Goal: Information Seeking & Learning: Learn about a topic

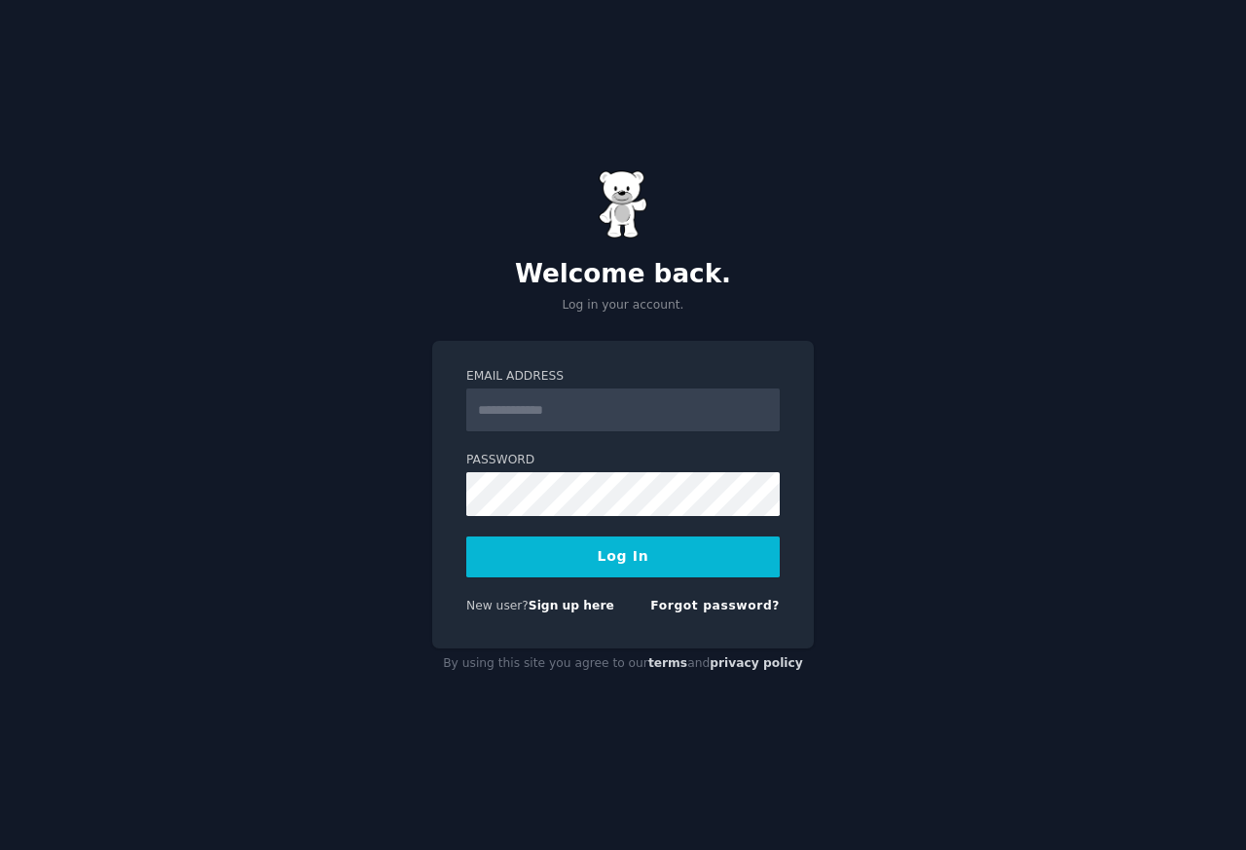
click at [548, 415] on input "Email Address" at bounding box center [622, 409] width 313 height 43
click at [466, 536] on button "Log In" at bounding box center [622, 556] width 313 height 41
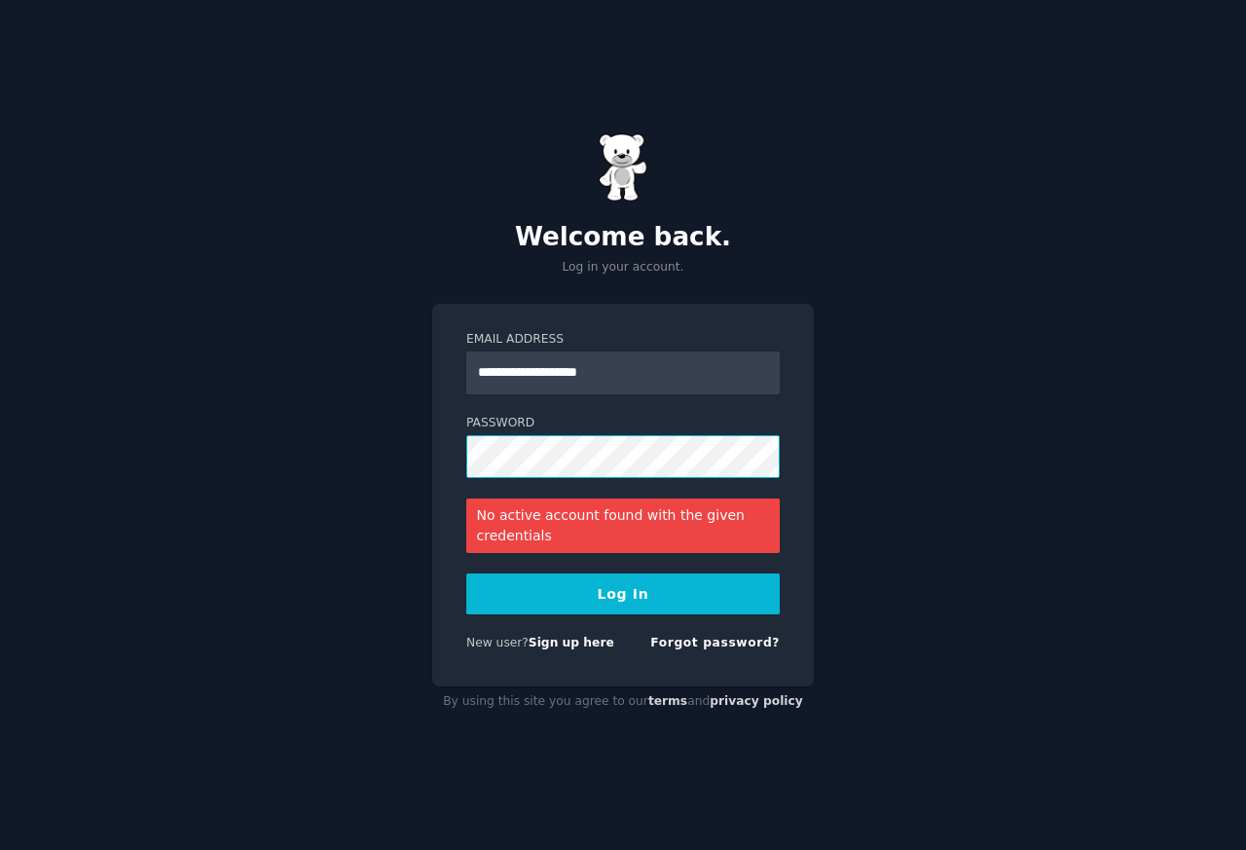
click at [466, 573] on button "Log In" at bounding box center [622, 593] width 313 height 41
click at [649, 364] on input "**********" at bounding box center [622, 372] width 313 height 43
click at [677, 370] on input "**********" at bounding box center [622, 372] width 313 height 43
type input "**********"
click at [466, 573] on button "Log In" at bounding box center [622, 593] width 313 height 41
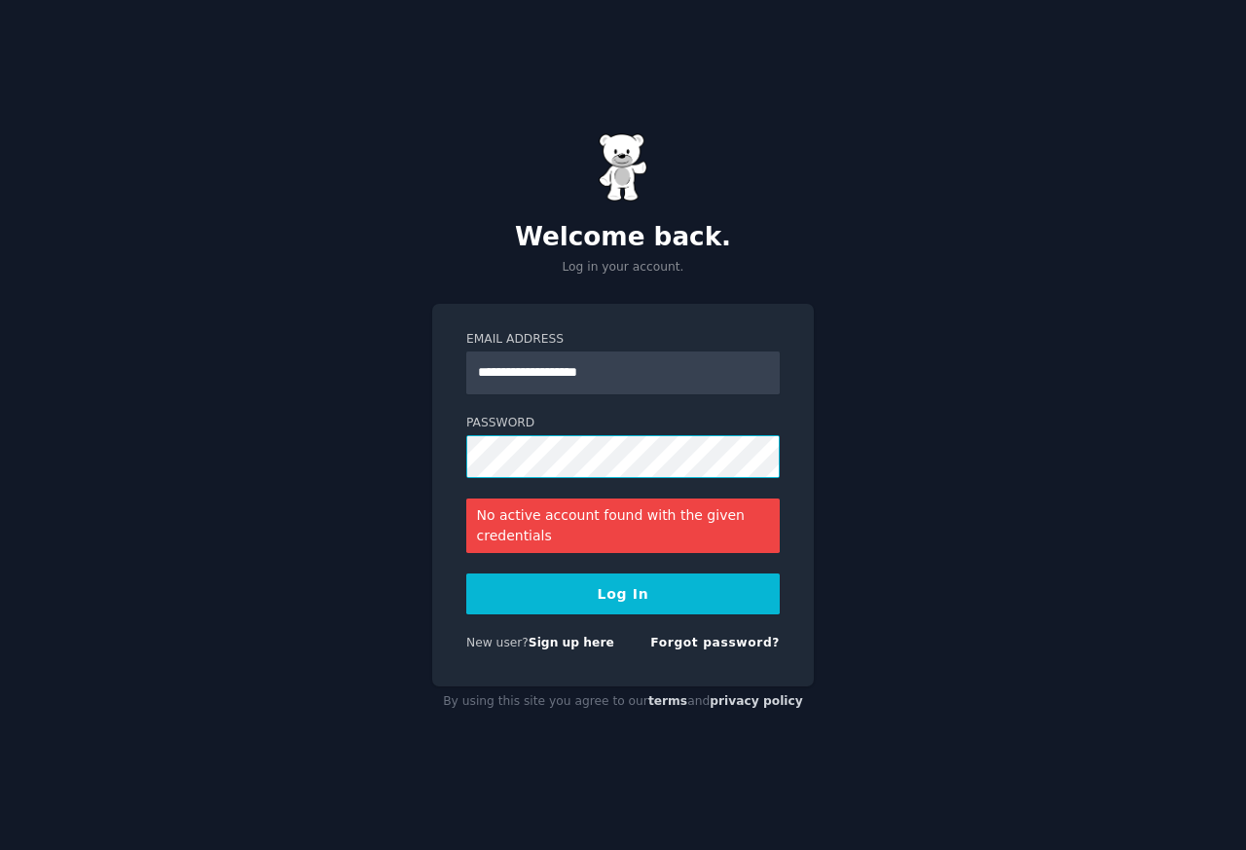
click at [466, 573] on button "Log In" at bounding box center [622, 593] width 313 height 41
click at [704, 643] on link "Forgot password?" at bounding box center [714, 643] width 129 height 14
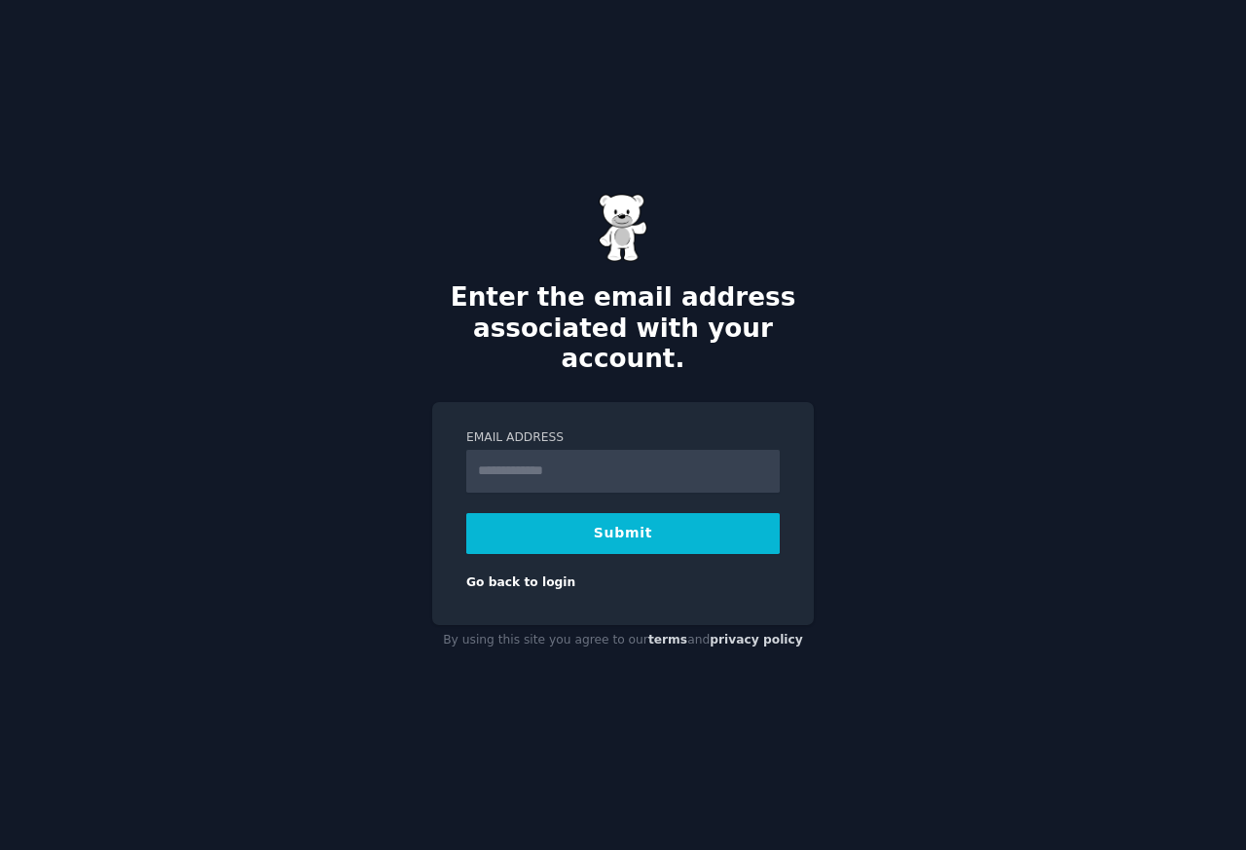
click at [633, 481] on input "Email Address" at bounding box center [622, 471] width 313 height 43
type input "*"
type input "**********"
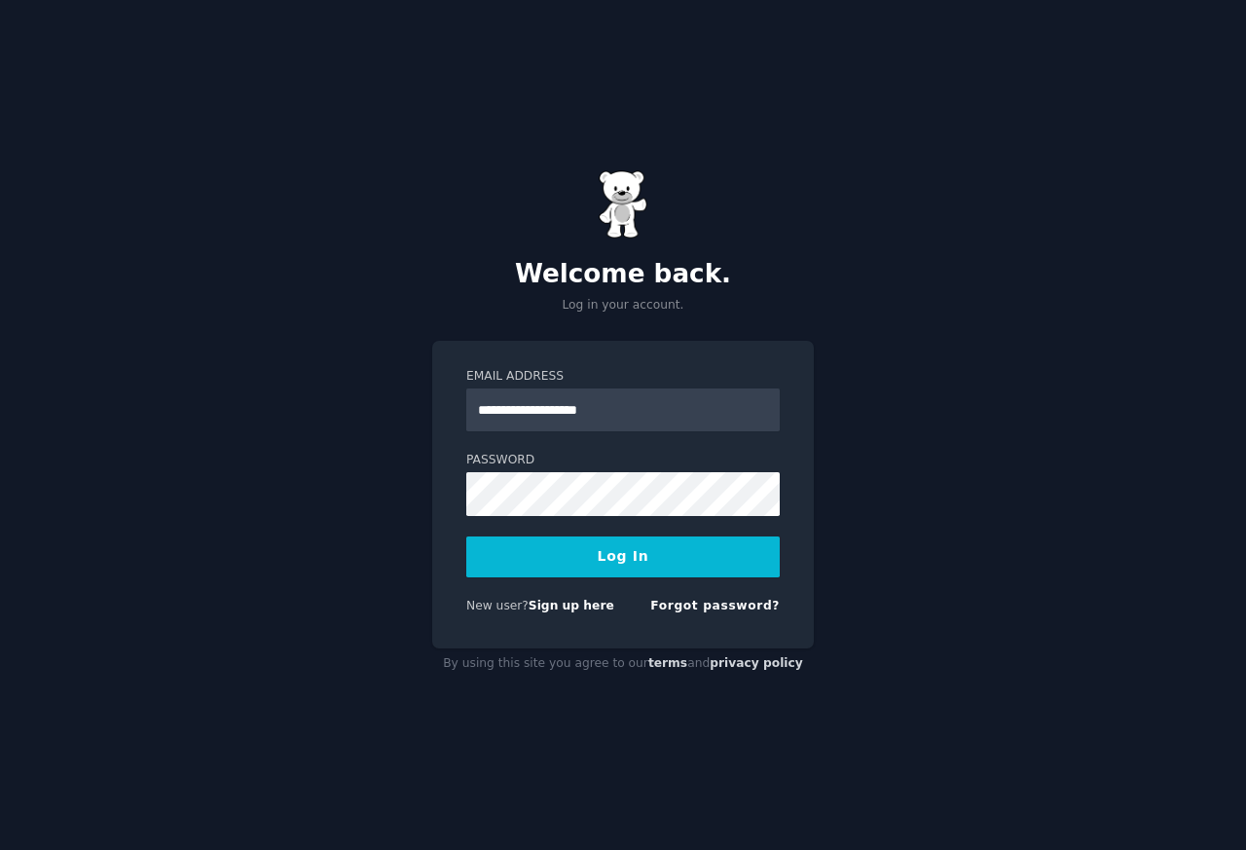
type input "**********"
click at [568, 545] on button "Log In" at bounding box center [622, 556] width 313 height 41
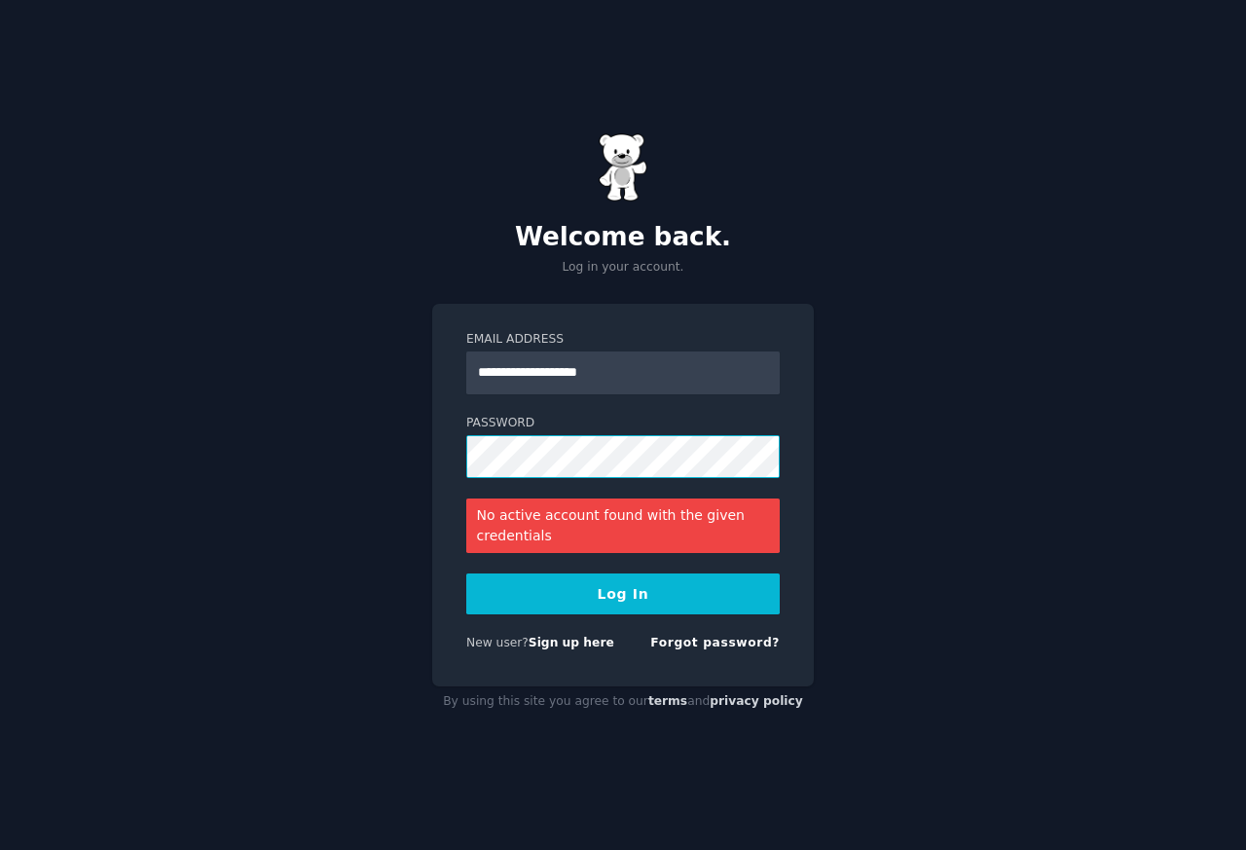
click at [466, 573] on button "Log In" at bounding box center [622, 593] width 313 height 41
click at [745, 644] on link "Forgot password?" at bounding box center [714, 643] width 129 height 14
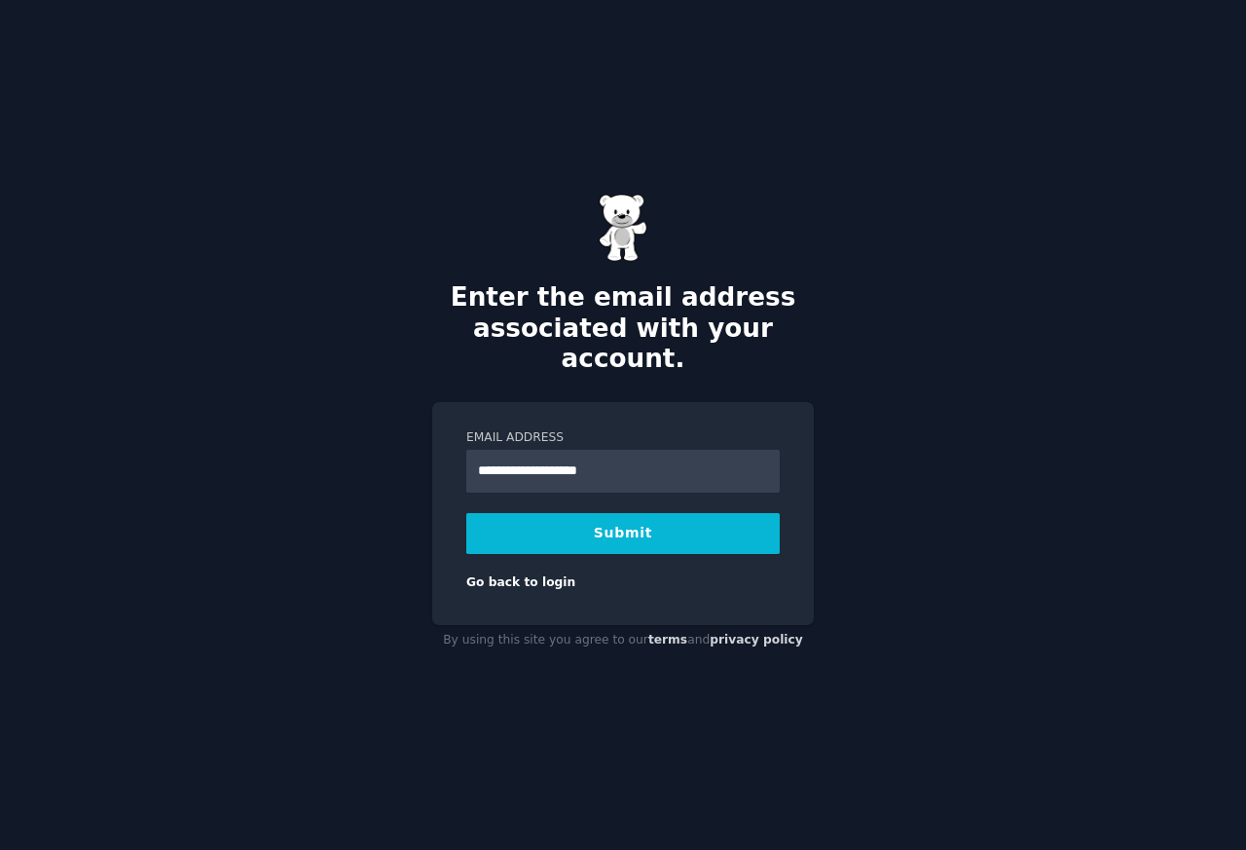
type input "**********"
click at [466, 513] on button "Submit" at bounding box center [622, 533] width 313 height 41
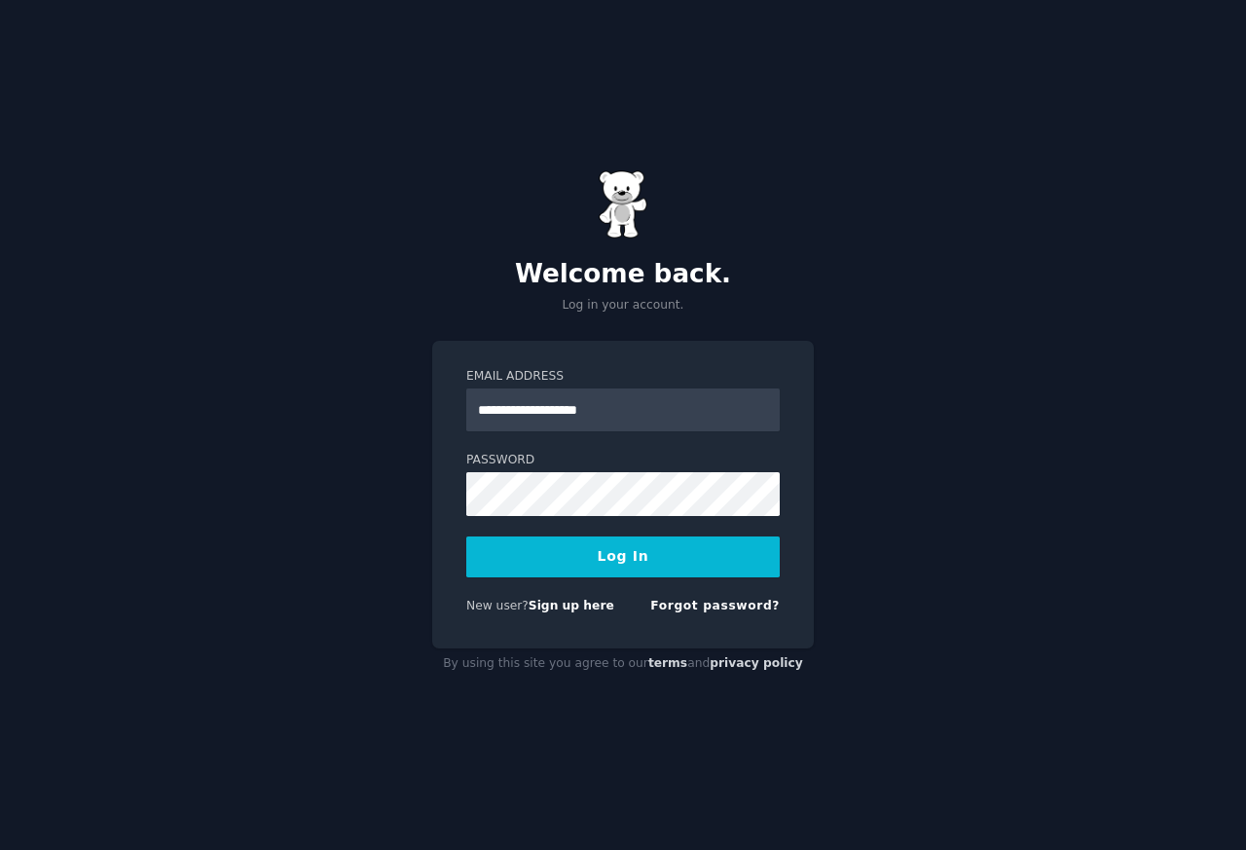
type input "**********"
click at [466, 536] on button "Log In" at bounding box center [622, 556] width 313 height 41
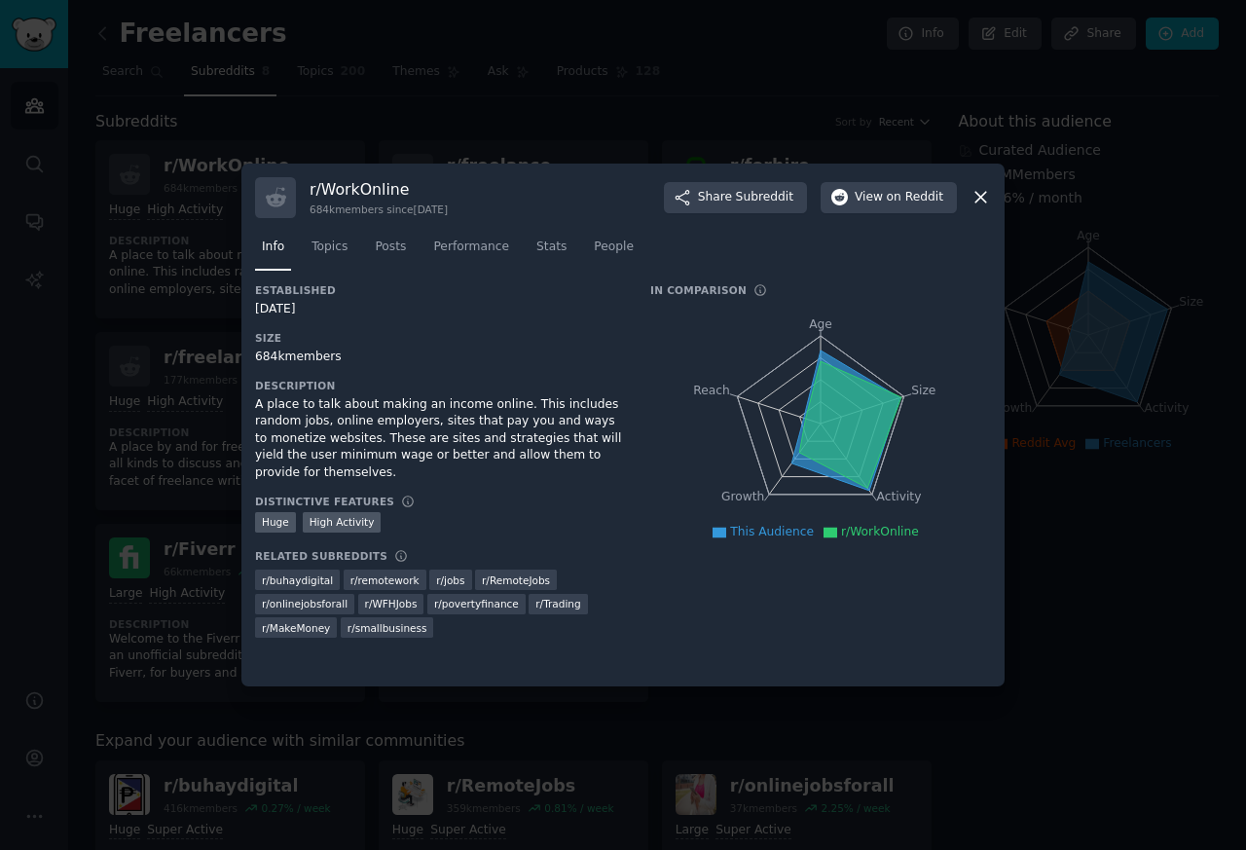
click at [976, 198] on icon at bounding box center [981, 197] width 20 height 20
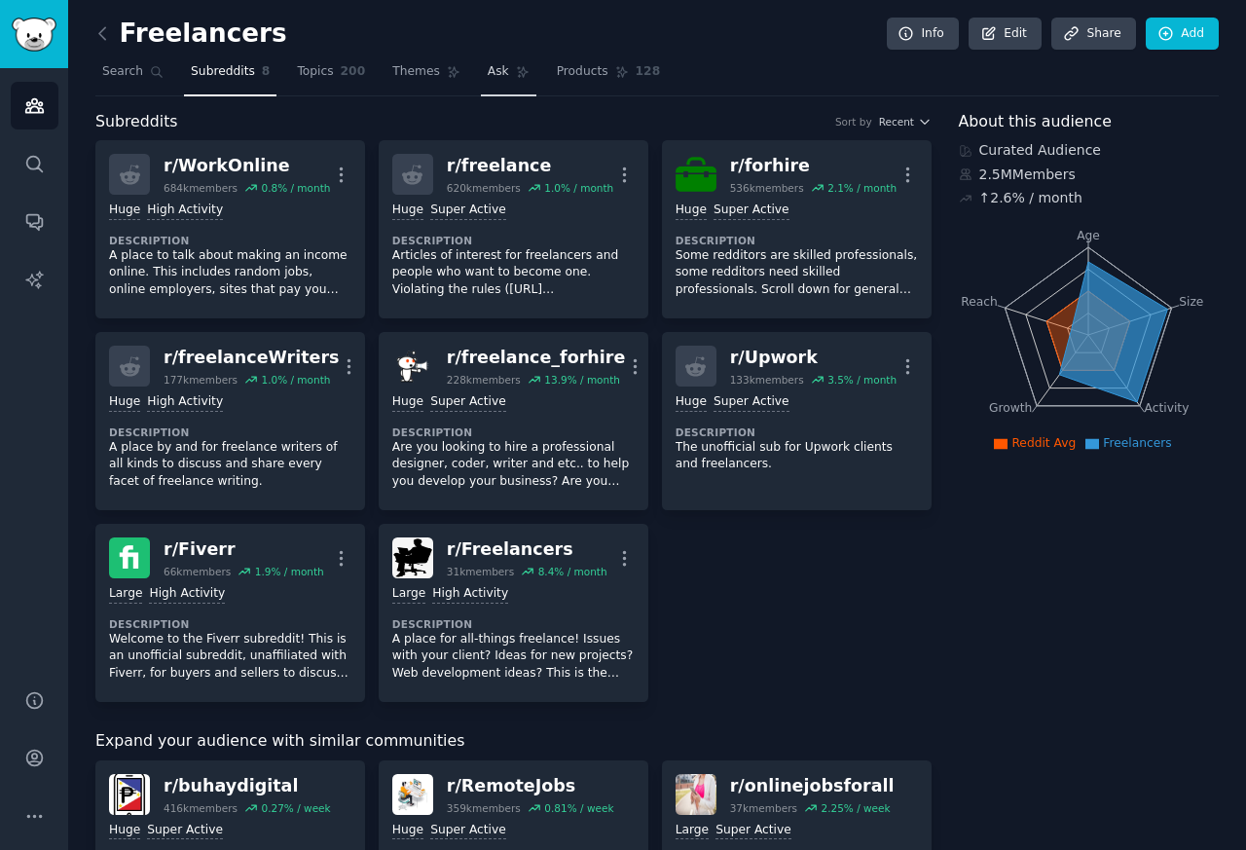
click at [488, 71] on span "Ask" at bounding box center [498, 72] width 21 height 18
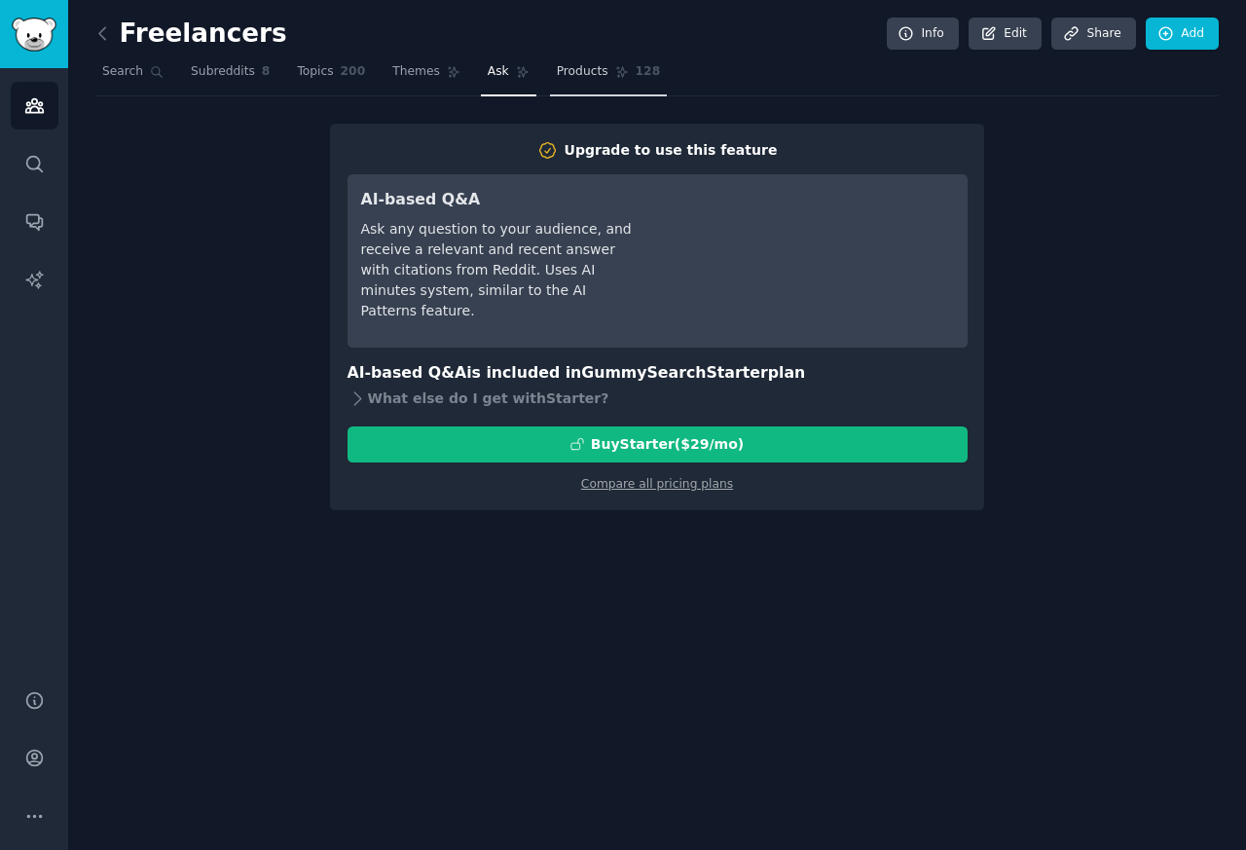
click at [568, 72] on span "Products" at bounding box center [583, 72] width 52 height 18
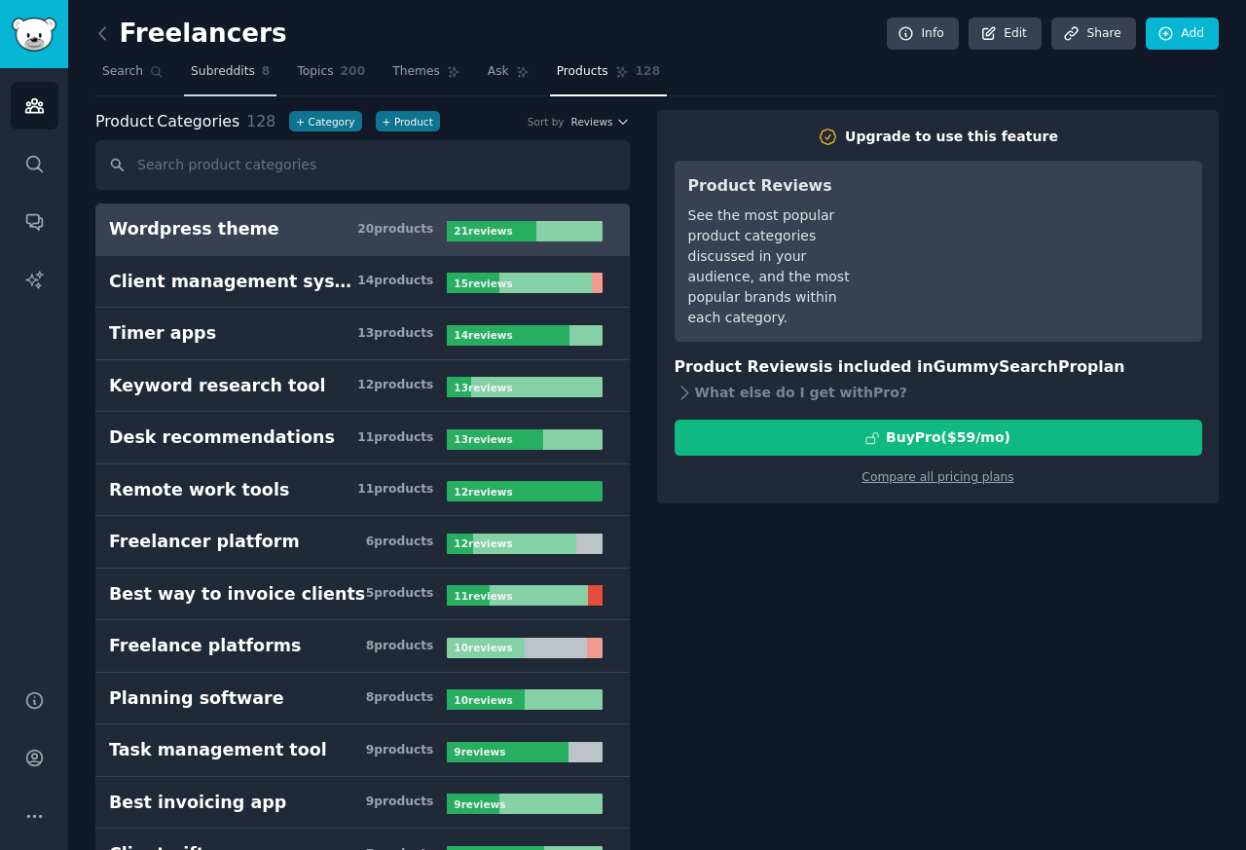
click at [253, 71] on link "Subreddits 8" at bounding box center [230, 76] width 92 height 40
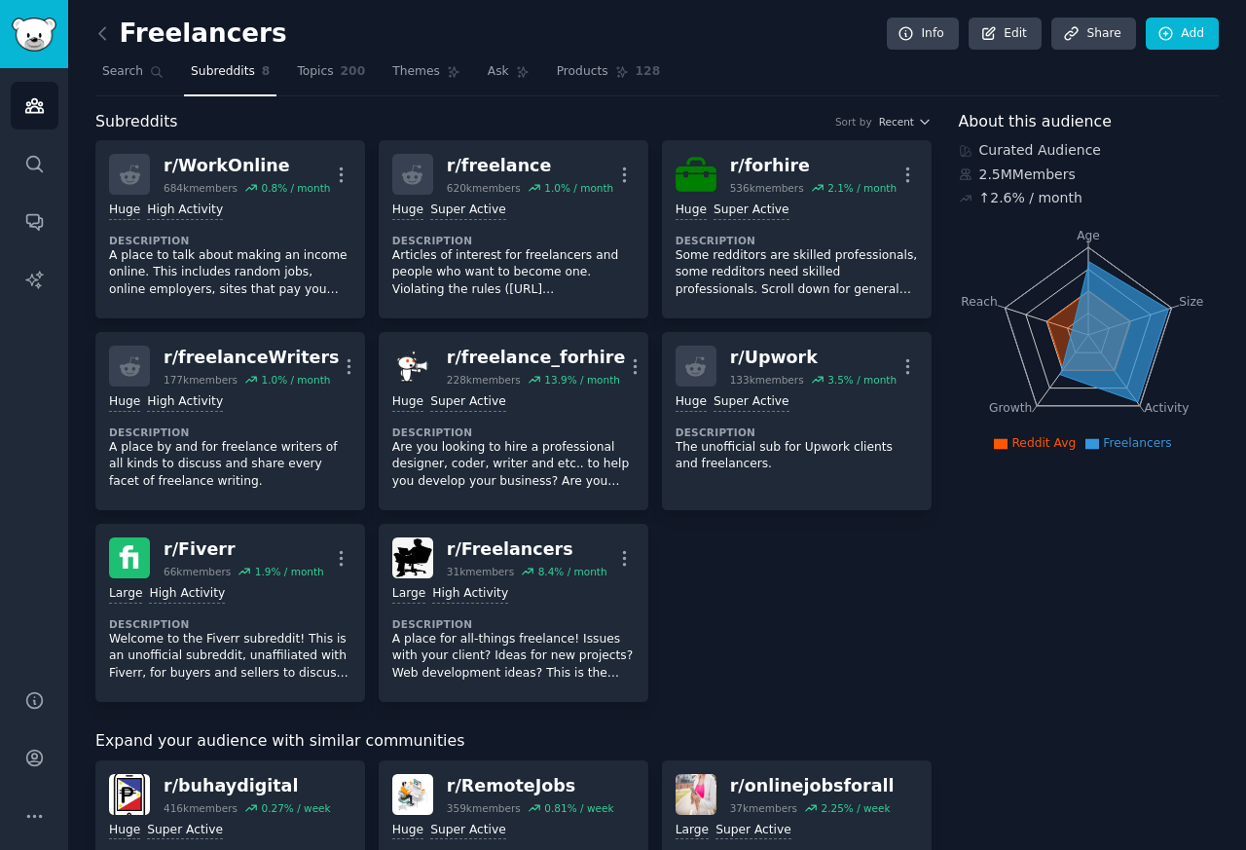
click at [237, 71] on span "Subreddits" at bounding box center [223, 72] width 64 height 18
click at [209, 71] on span "Subreddits" at bounding box center [223, 72] width 64 height 18
click at [262, 71] on span "8" at bounding box center [266, 72] width 9 height 18
click at [214, 71] on span "Subreddits" at bounding box center [223, 72] width 64 height 18
click at [262, 72] on span "8" at bounding box center [266, 72] width 9 height 18
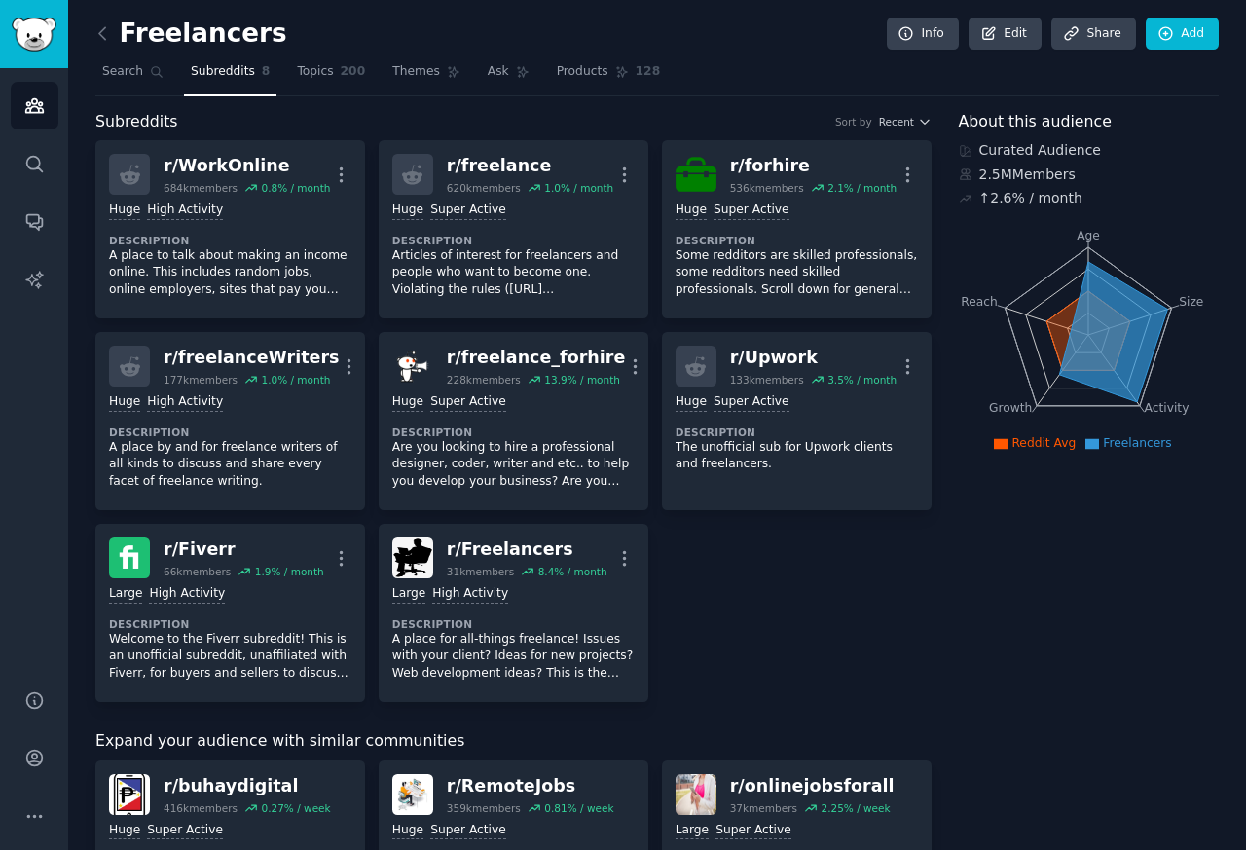
click at [269, 71] on link "Subreddits 8" at bounding box center [230, 76] width 92 height 40
click at [104, 71] on span "Search" at bounding box center [122, 72] width 41 height 18
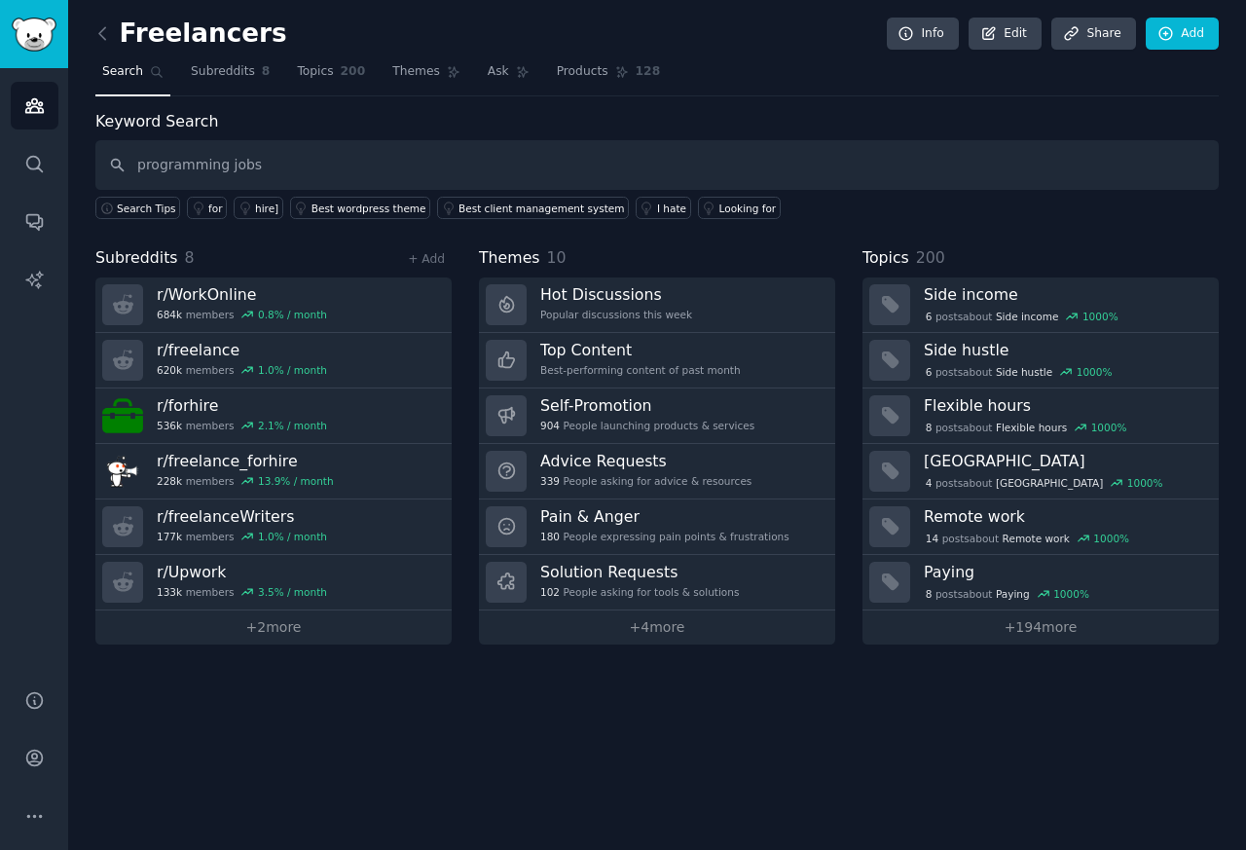
type input "programming jobs"
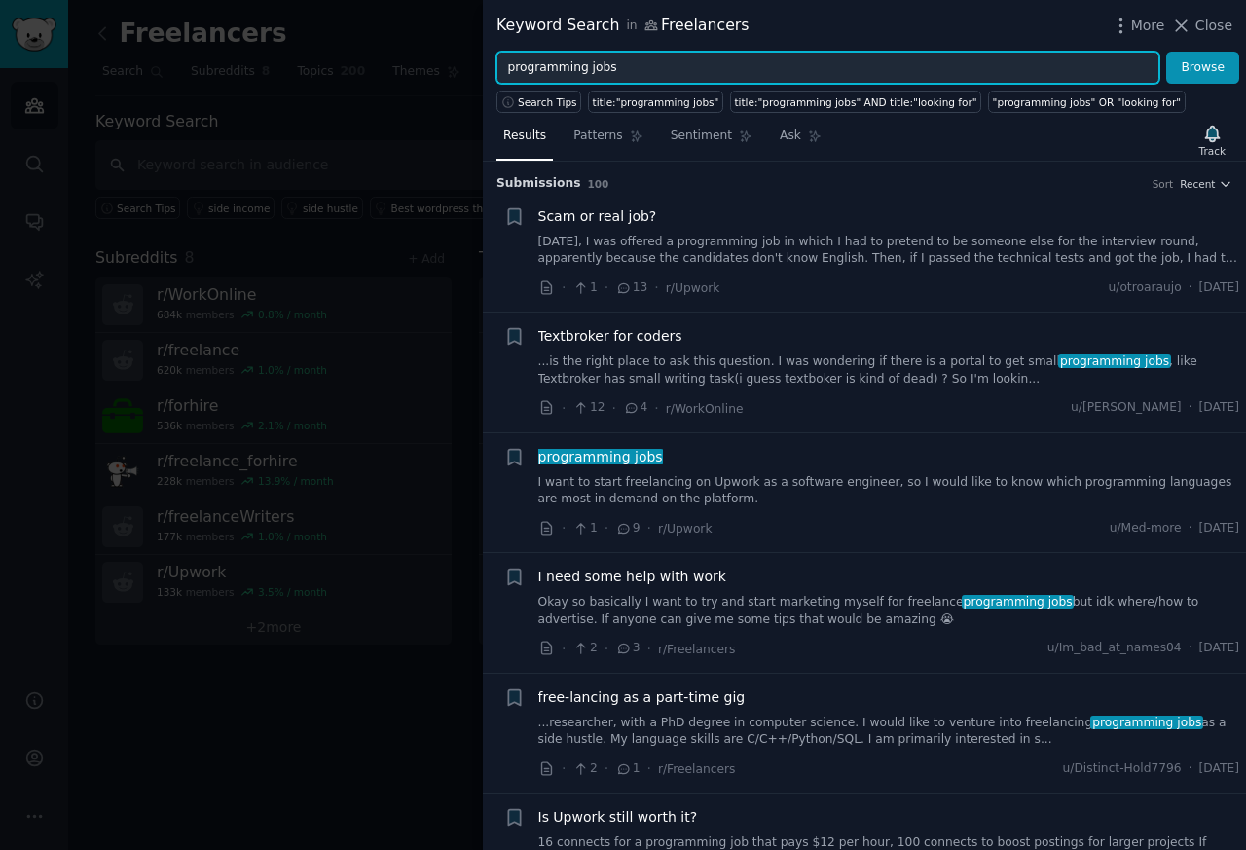
click at [553, 68] on input "programming jobs" at bounding box center [827, 68] width 663 height 33
paste input "remote programming jobs [GEOGRAPHIC_DATA]"
type input "remote programming jobs [GEOGRAPHIC_DATA]"
click at [1166, 52] on button "Browse" at bounding box center [1202, 68] width 73 height 33
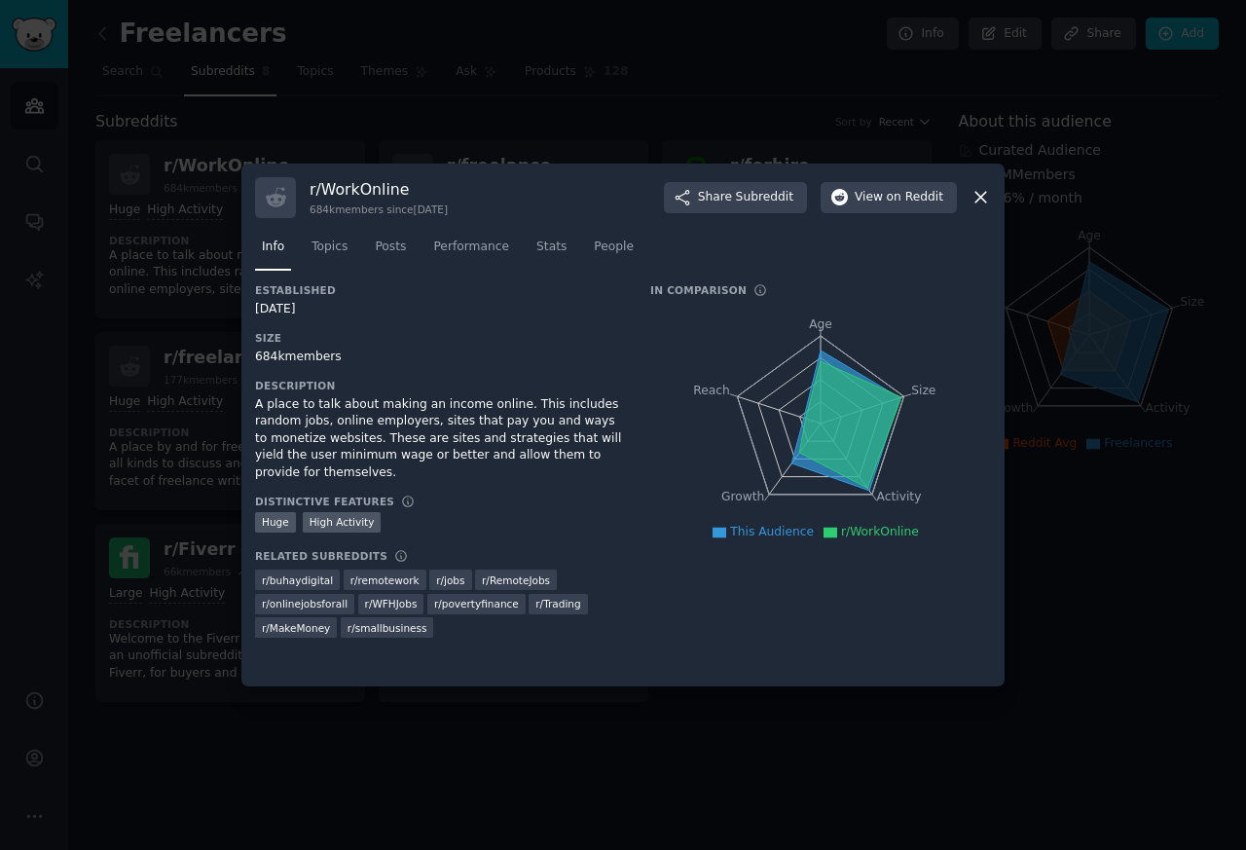
click at [1209, 27] on div at bounding box center [623, 425] width 1246 height 850
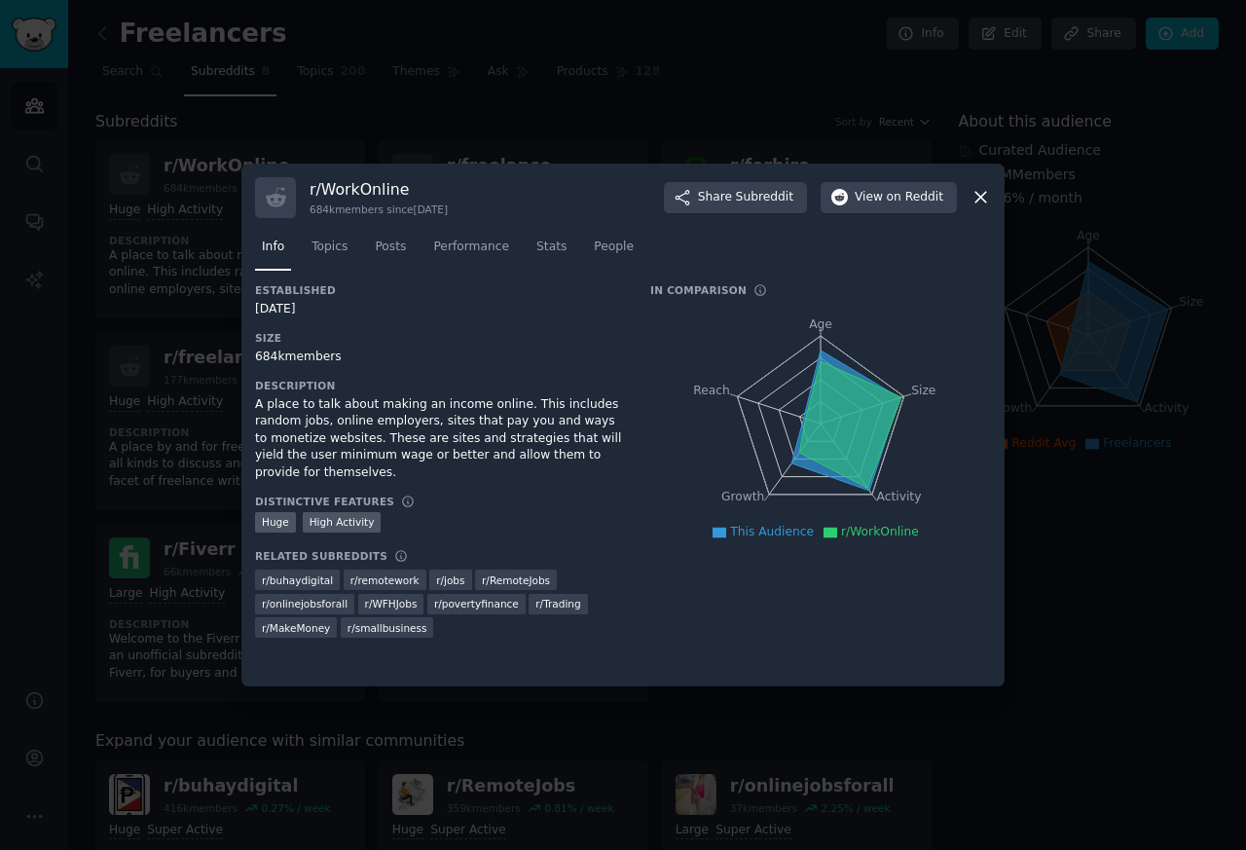
click at [221, 165] on div at bounding box center [623, 425] width 1246 height 850
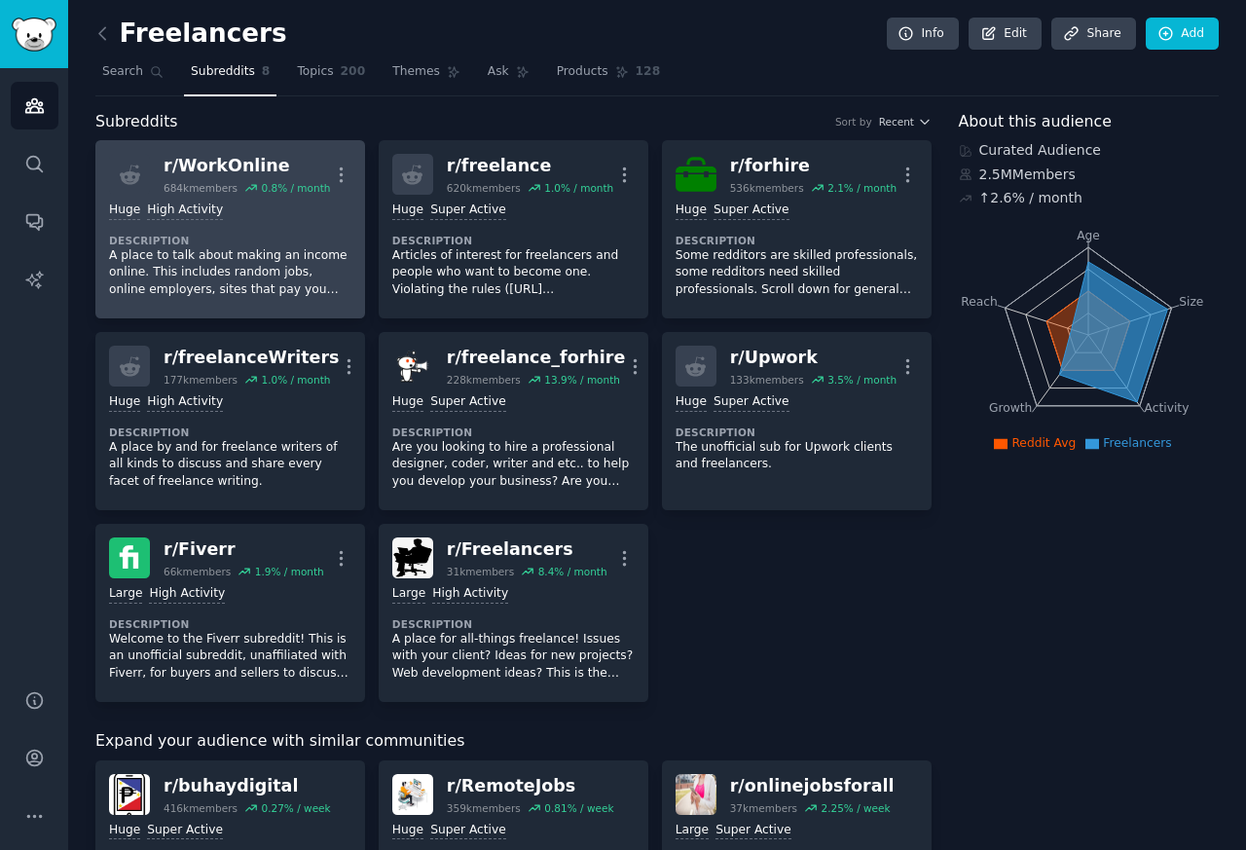
click at [206, 165] on div "r/ WorkOnline" at bounding box center [247, 166] width 166 height 24
click at [141, 165] on div at bounding box center [129, 174] width 41 height 41
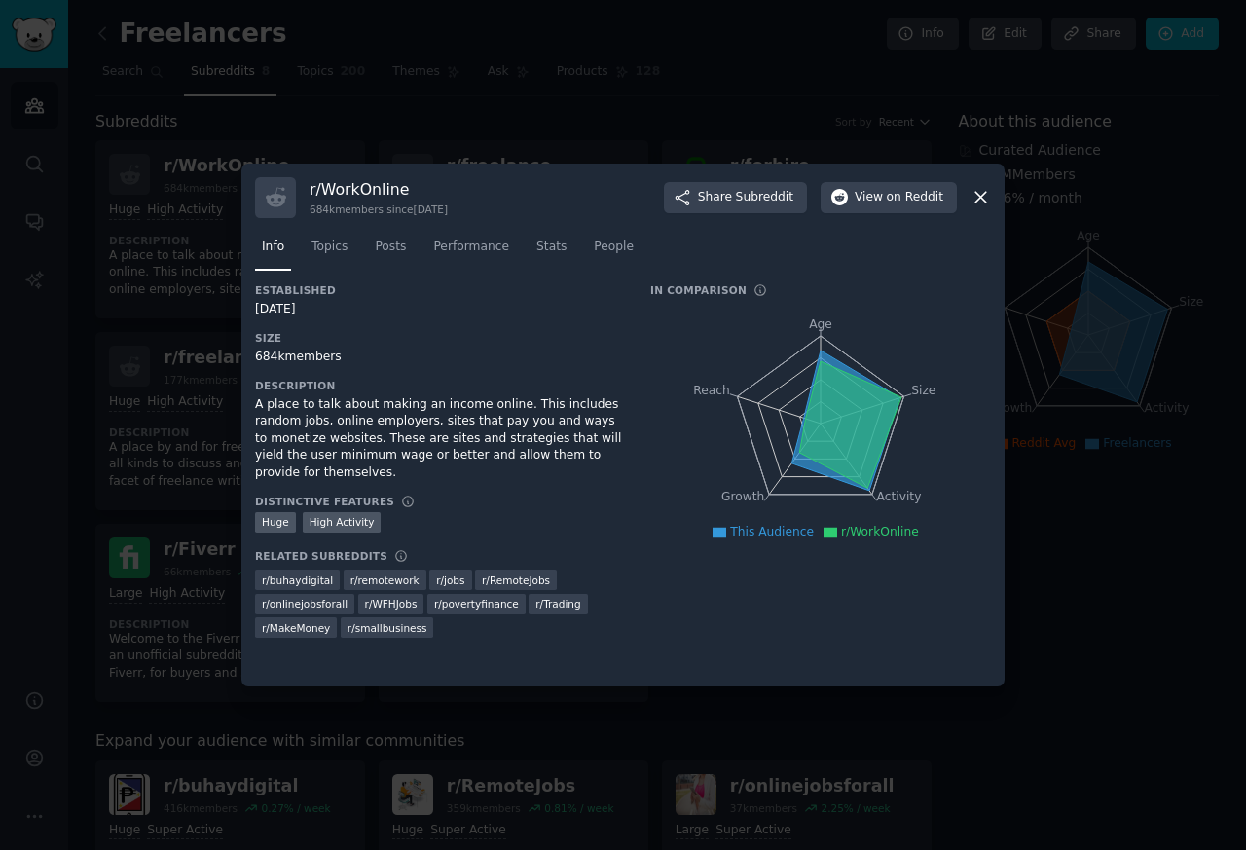
click at [365, 244] on nav "Info Topics Posts Performance Stats People" at bounding box center [623, 252] width 736 height 40
click at [351, 247] on link "Topics" at bounding box center [330, 252] width 50 height 40
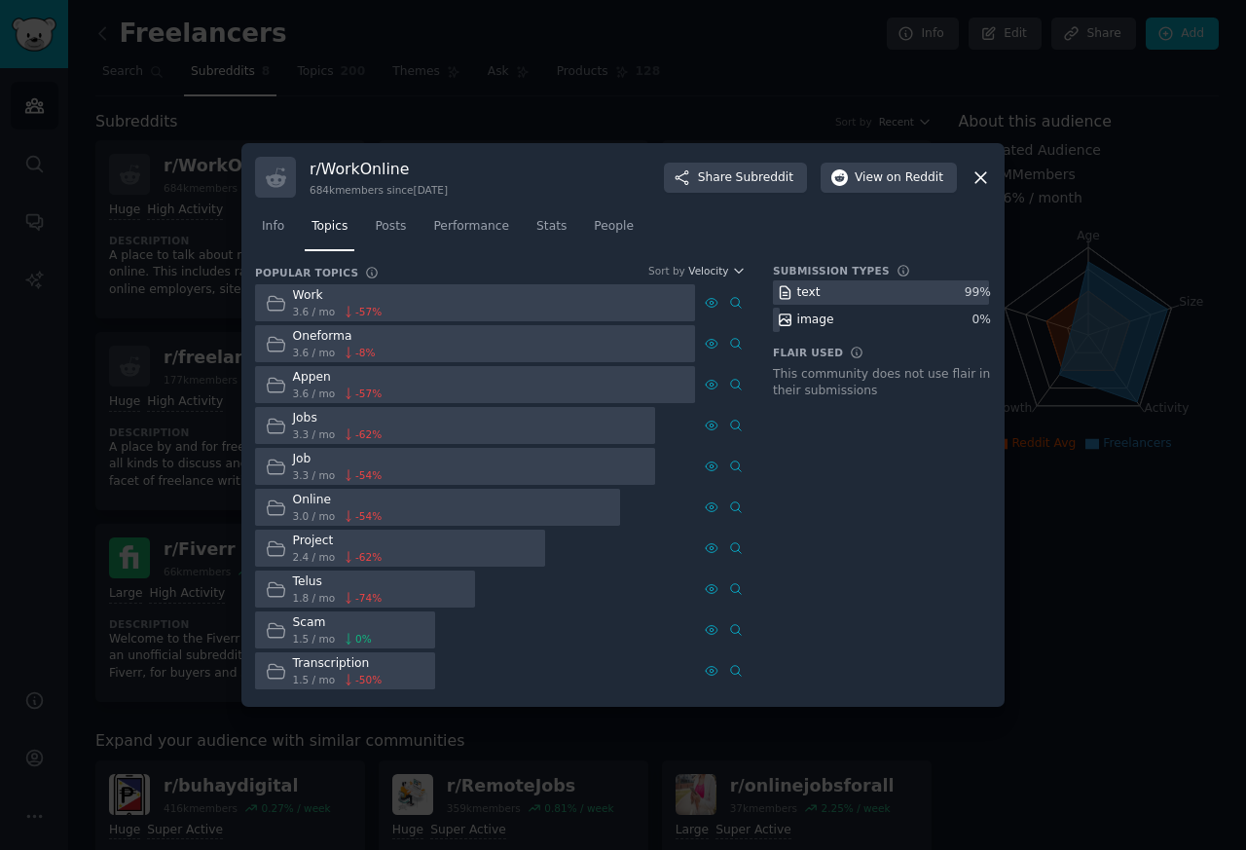
click at [746, 420] on div "Popular Topics Sort by Velocity Work 3.6 / mo -57 % Oneforma 3.6 / mo -8 % Appe…" at bounding box center [623, 478] width 736 height 429
click at [275, 422] on icon at bounding box center [276, 426] width 20 height 20
click at [392, 228] on span "Posts" at bounding box center [390, 227] width 31 height 18
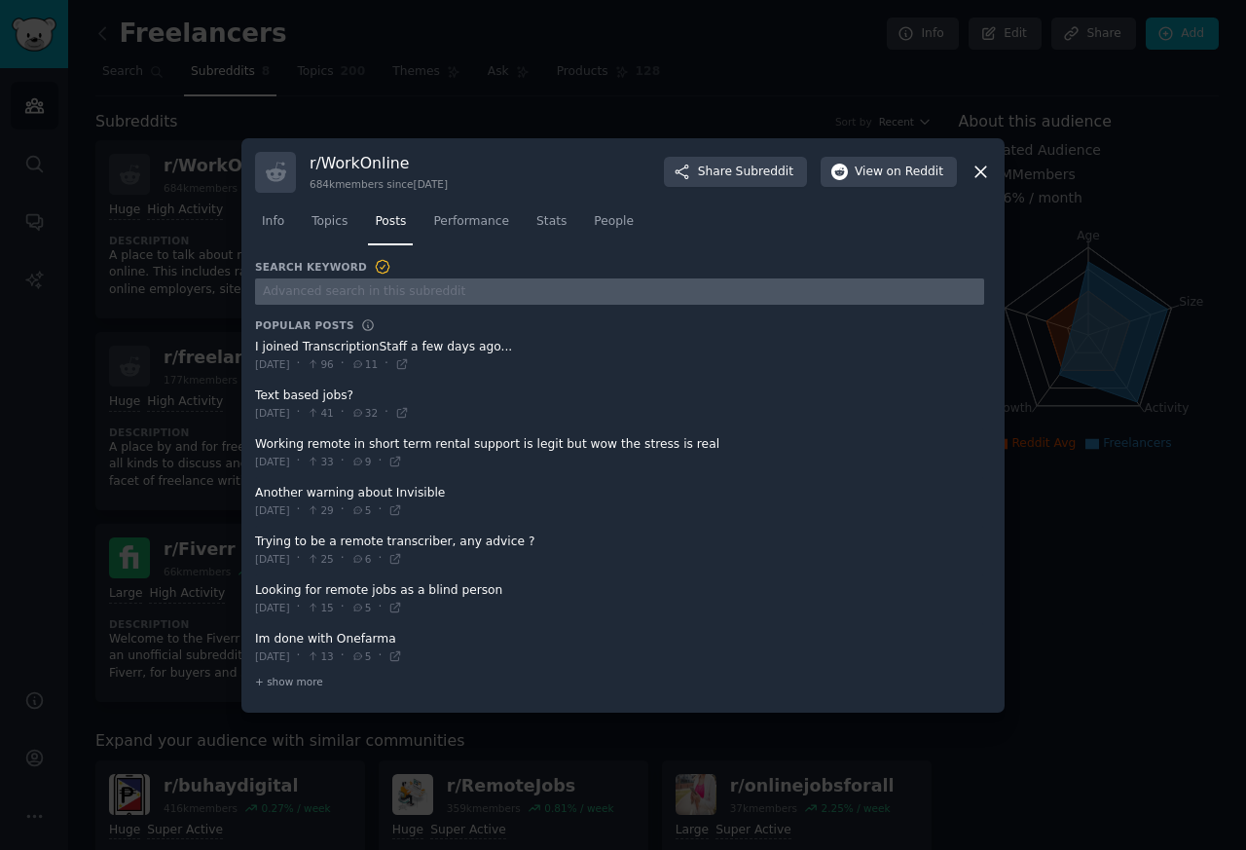
click at [353, 291] on input "text" at bounding box center [619, 291] width 729 height 26
paste input "developer"
type input "developer"
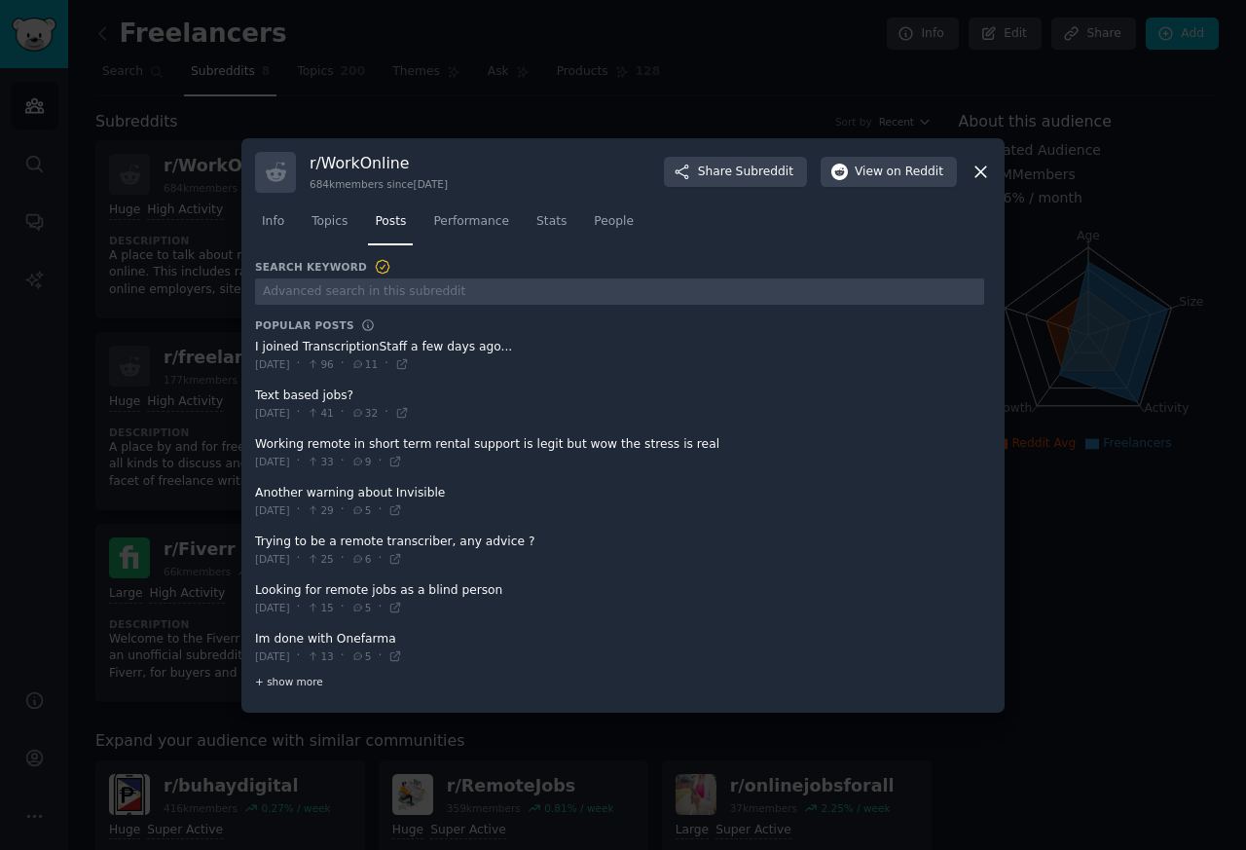
click at [327, 689] on div "+ show more" at bounding box center [619, 682] width 729 height 20
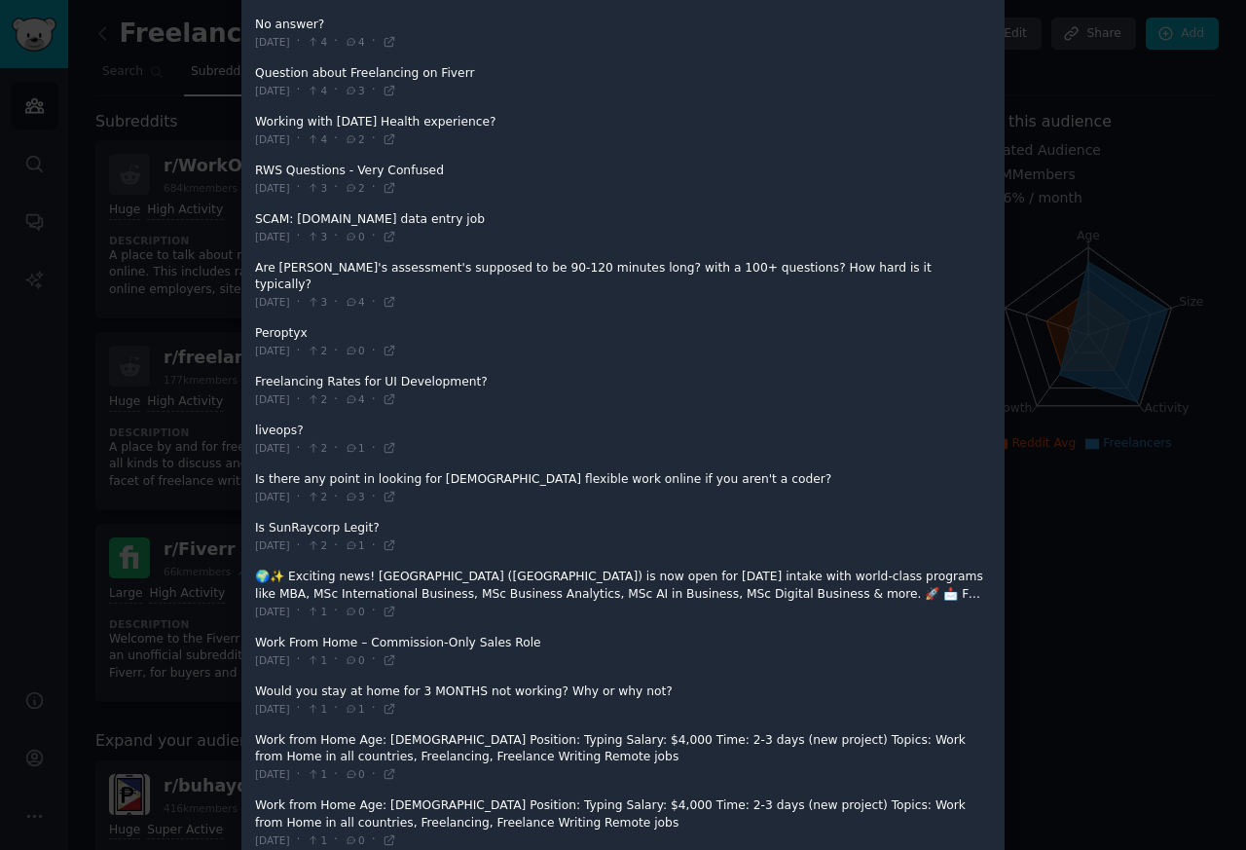
scroll to position [1536, 0]
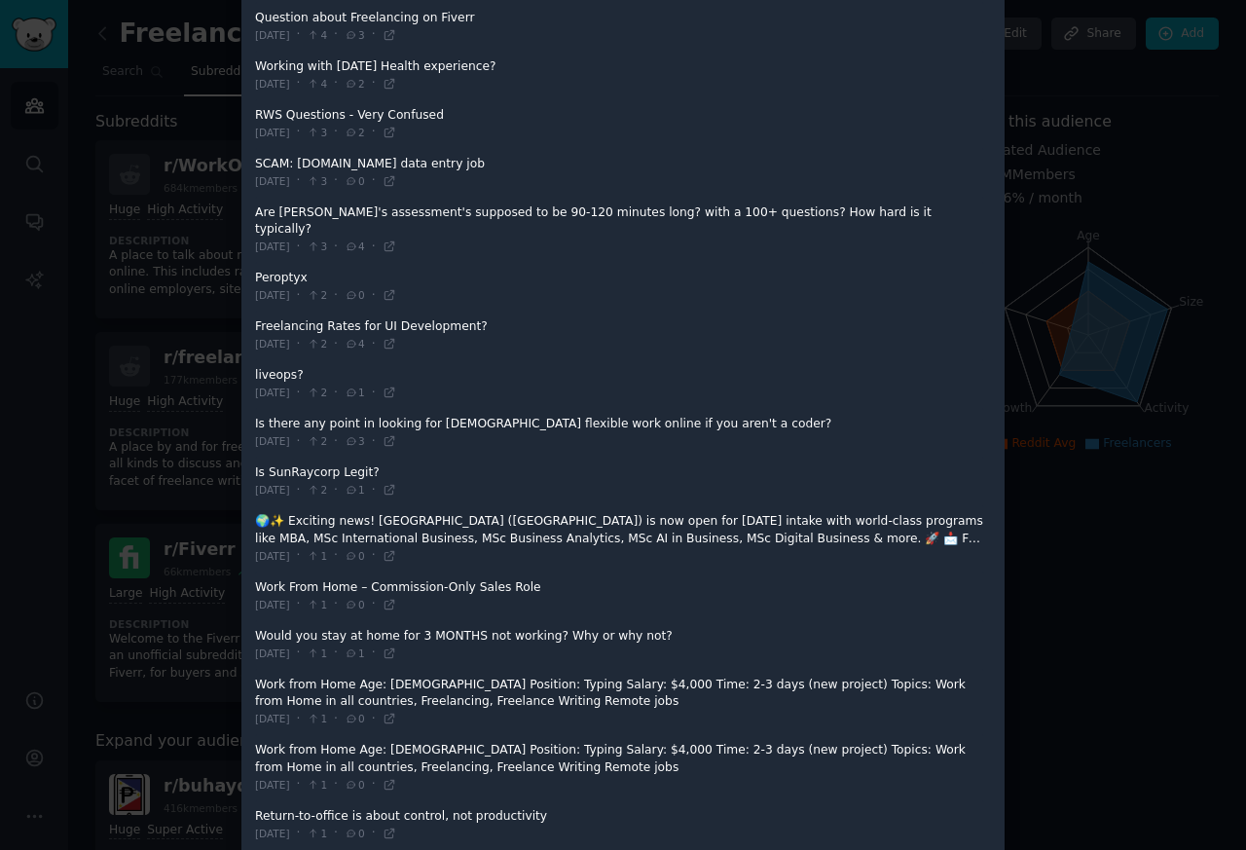
click at [879, 52] on span at bounding box center [619, 76] width 729 height 48
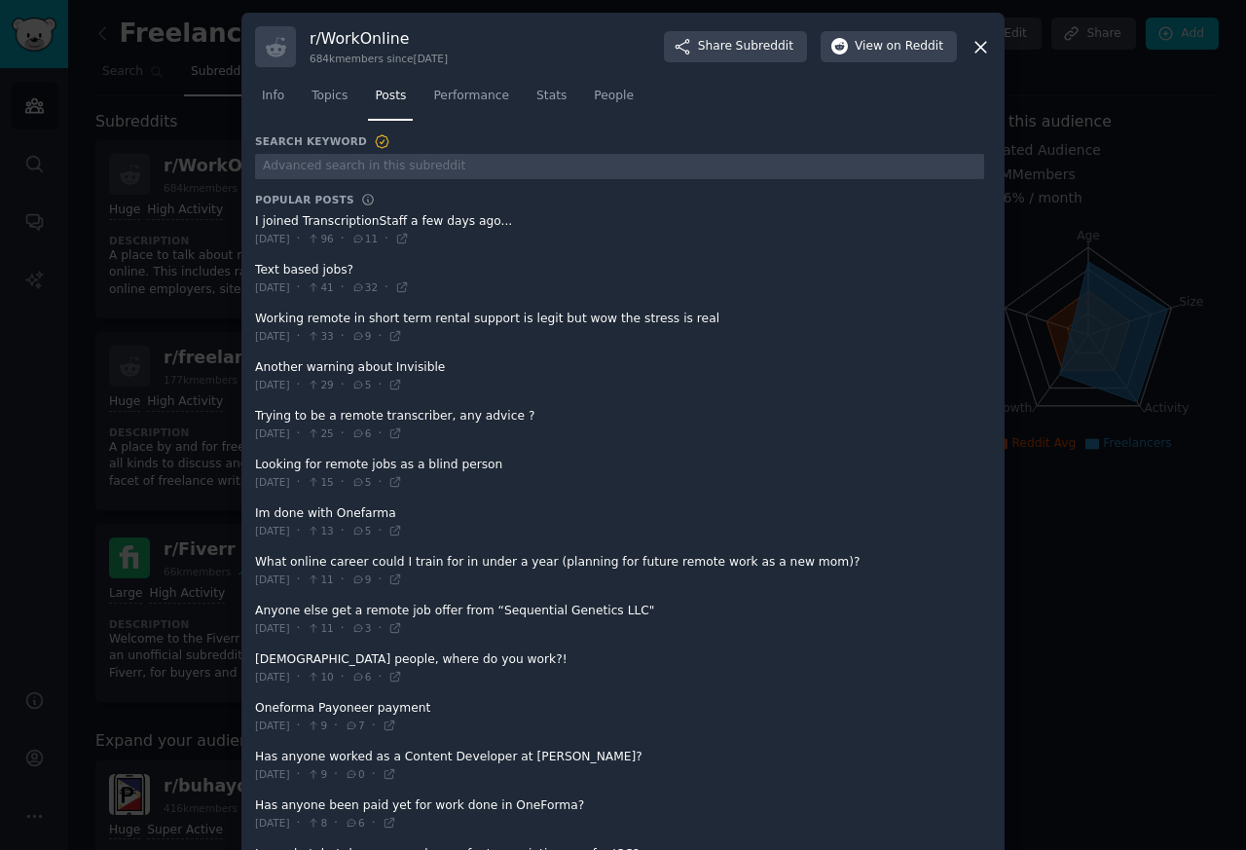
scroll to position [0, 0]
click at [873, 48] on span "View on Reddit" at bounding box center [899, 48] width 89 height 18
click at [312, 97] on span "Topics" at bounding box center [330, 98] width 36 height 18
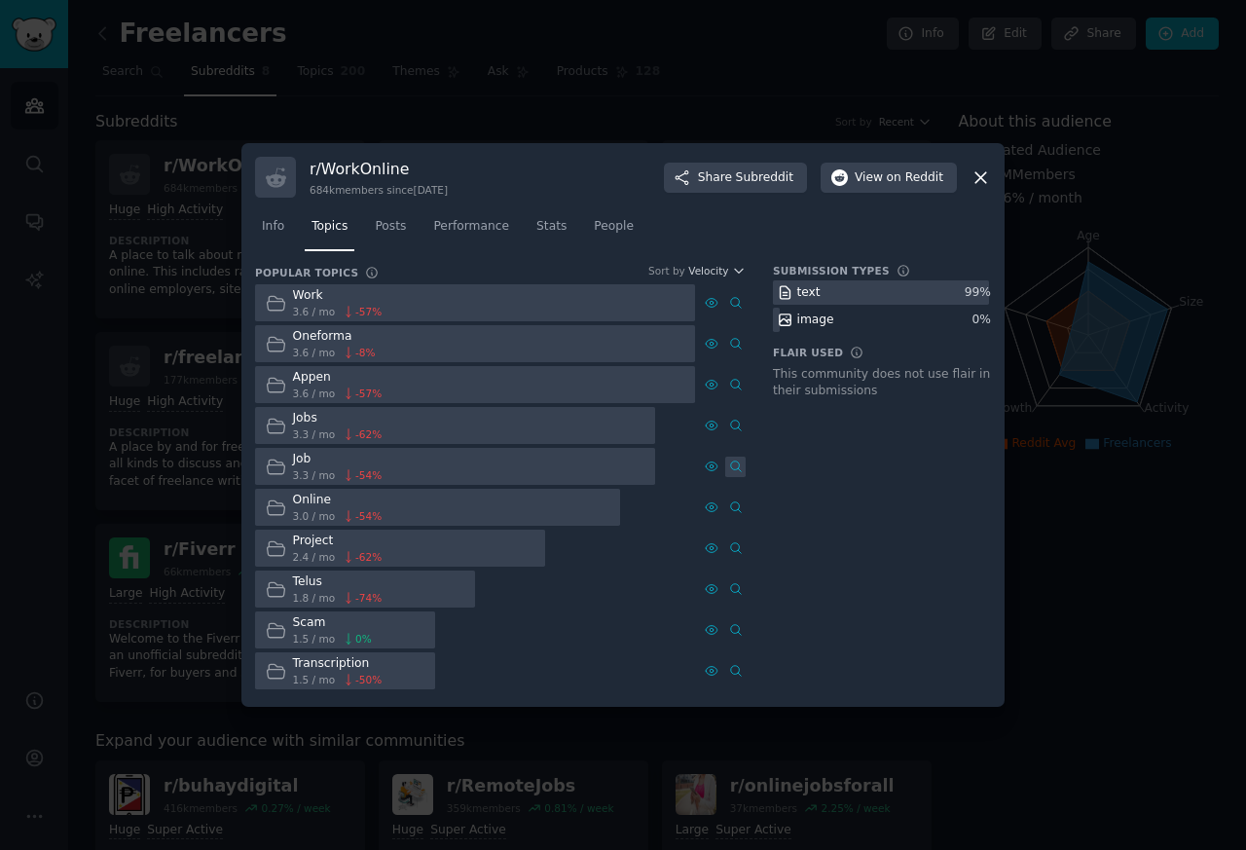
click at [743, 461] on link at bounding box center [735, 467] width 20 height 20
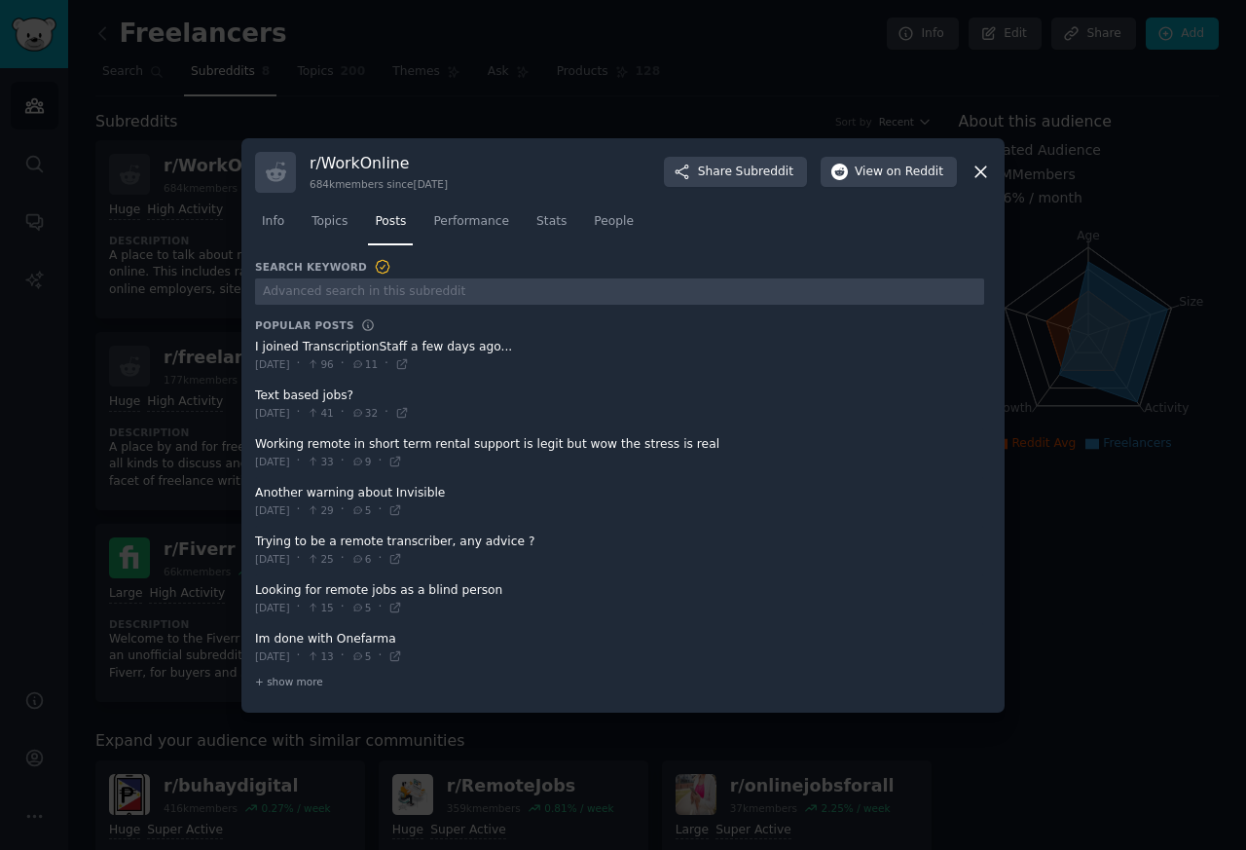
click at [972, 199] on div "Info Topics Posts Performance Stats People" at bounding box center [623, 226] width 736 height 66
click at [974, 176] on icon at bounding box center [981, 172] width 20 height 20
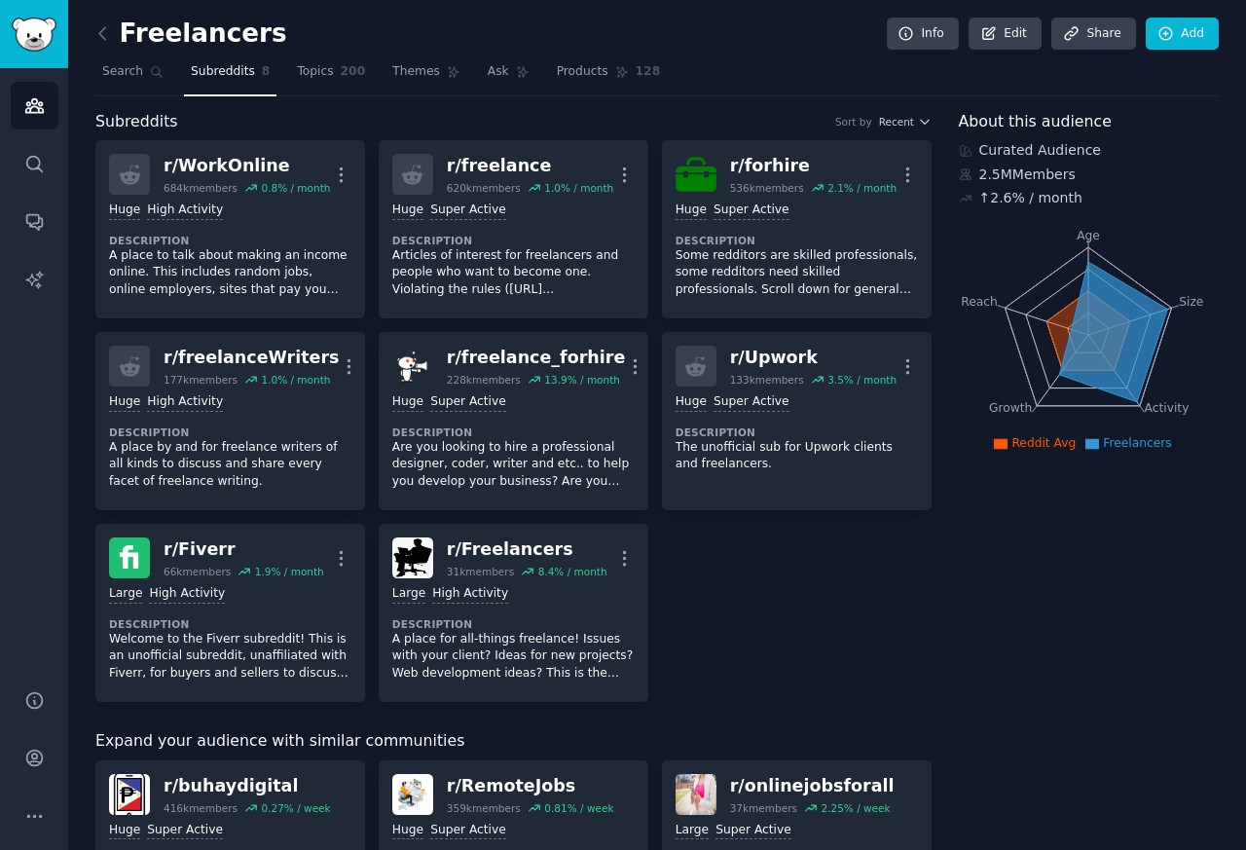
click at [490, 798] on div "r/ RemoteJobs" at bounding box center [530, 786] width 167 height 24
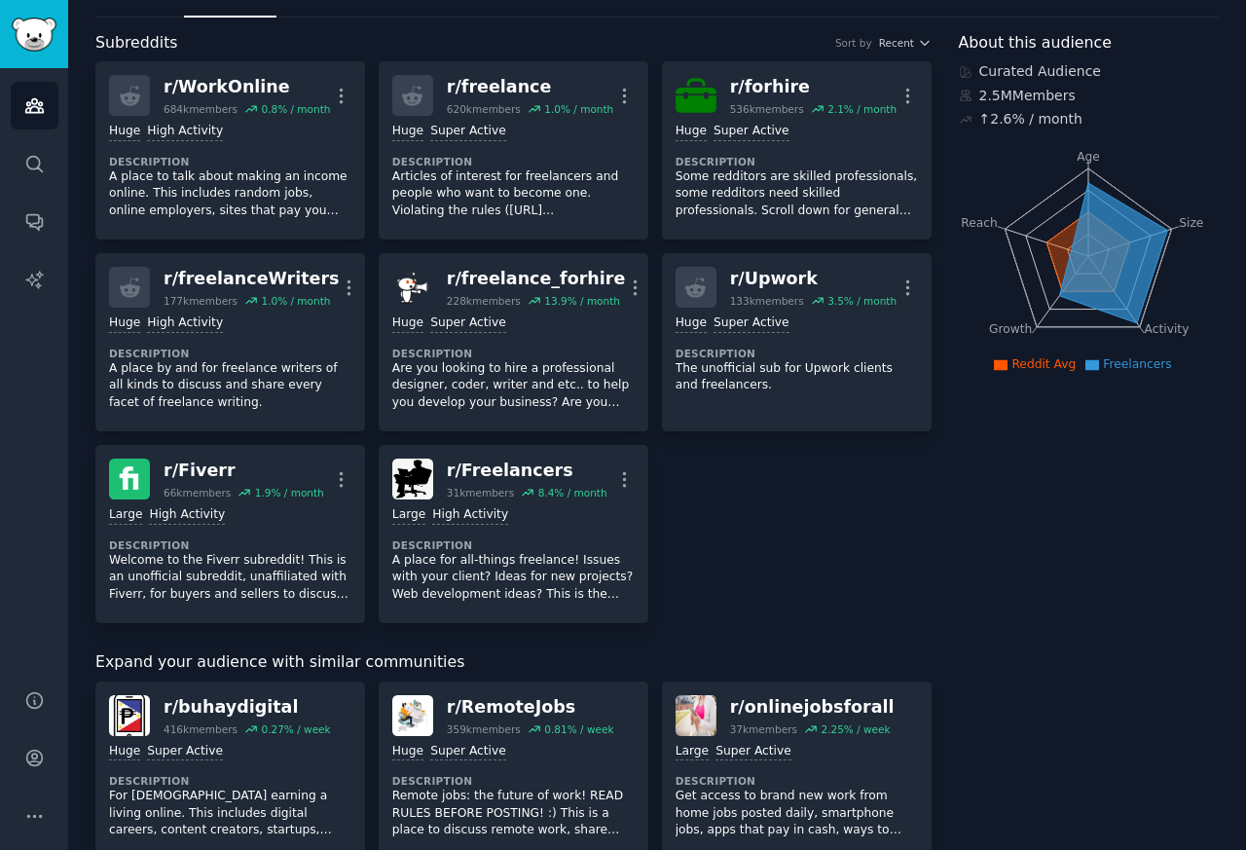
scroll to position [584, 0]
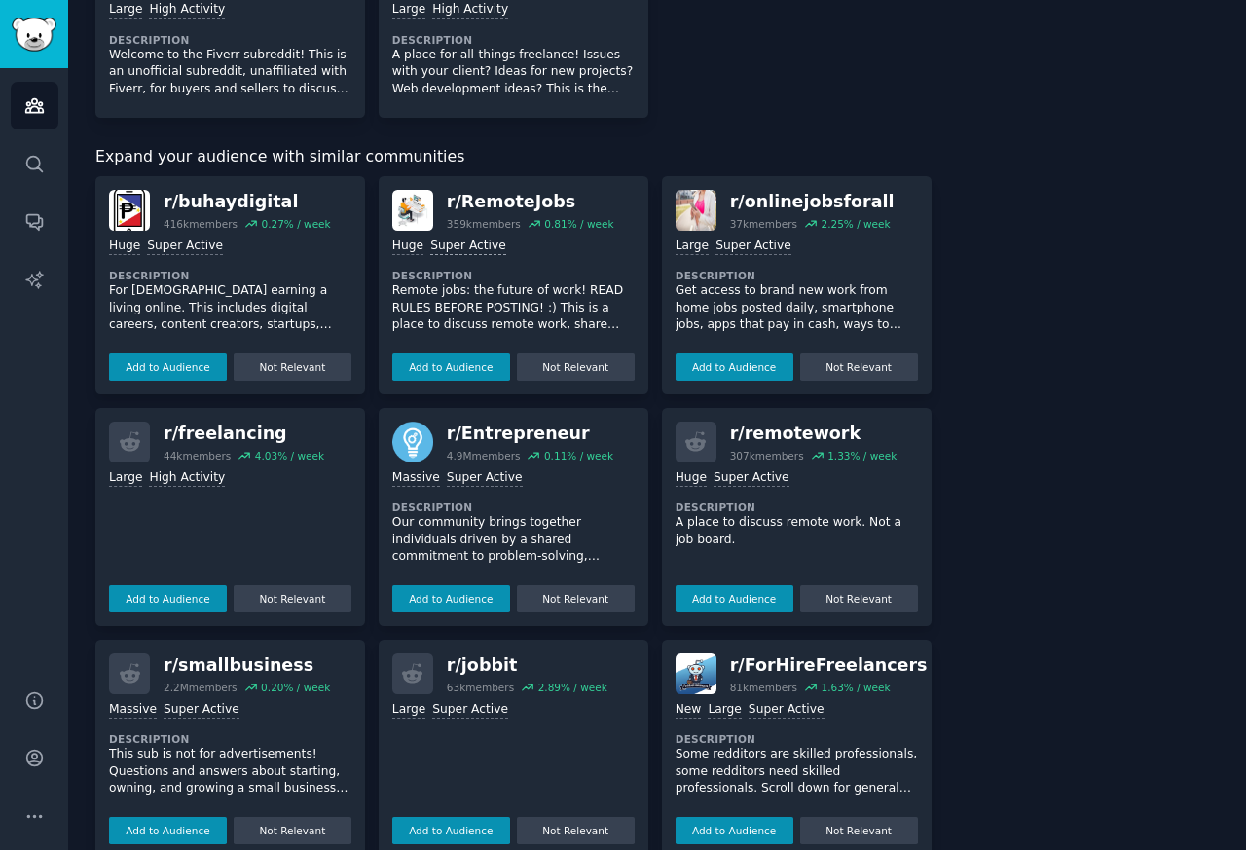
click at [489, 256] on div "Super Active" at bounding box center [468, 247] width 76 height 18
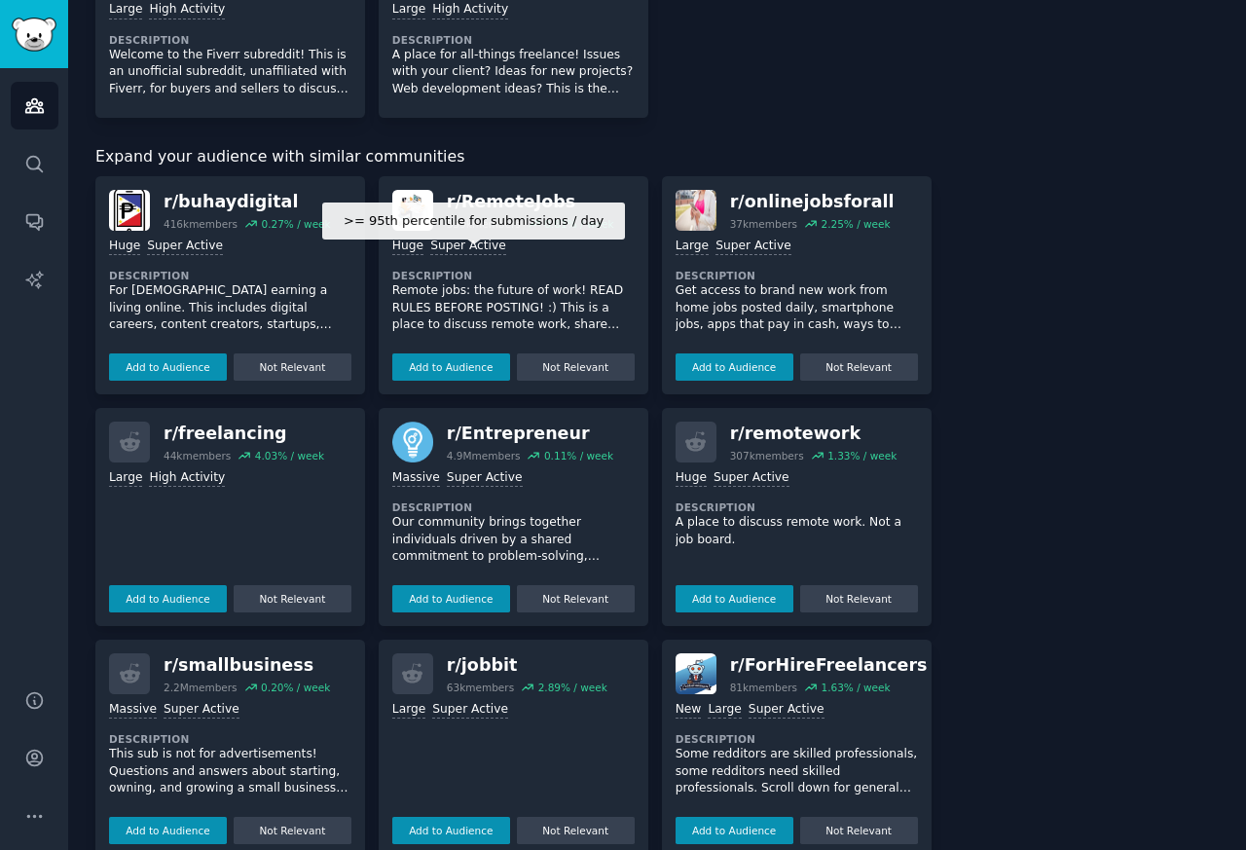
click at [498, 256] on div ">= 95th percentile for submissions / day Huge Super Active" at bounding box center [513, 247] width 242 height 18
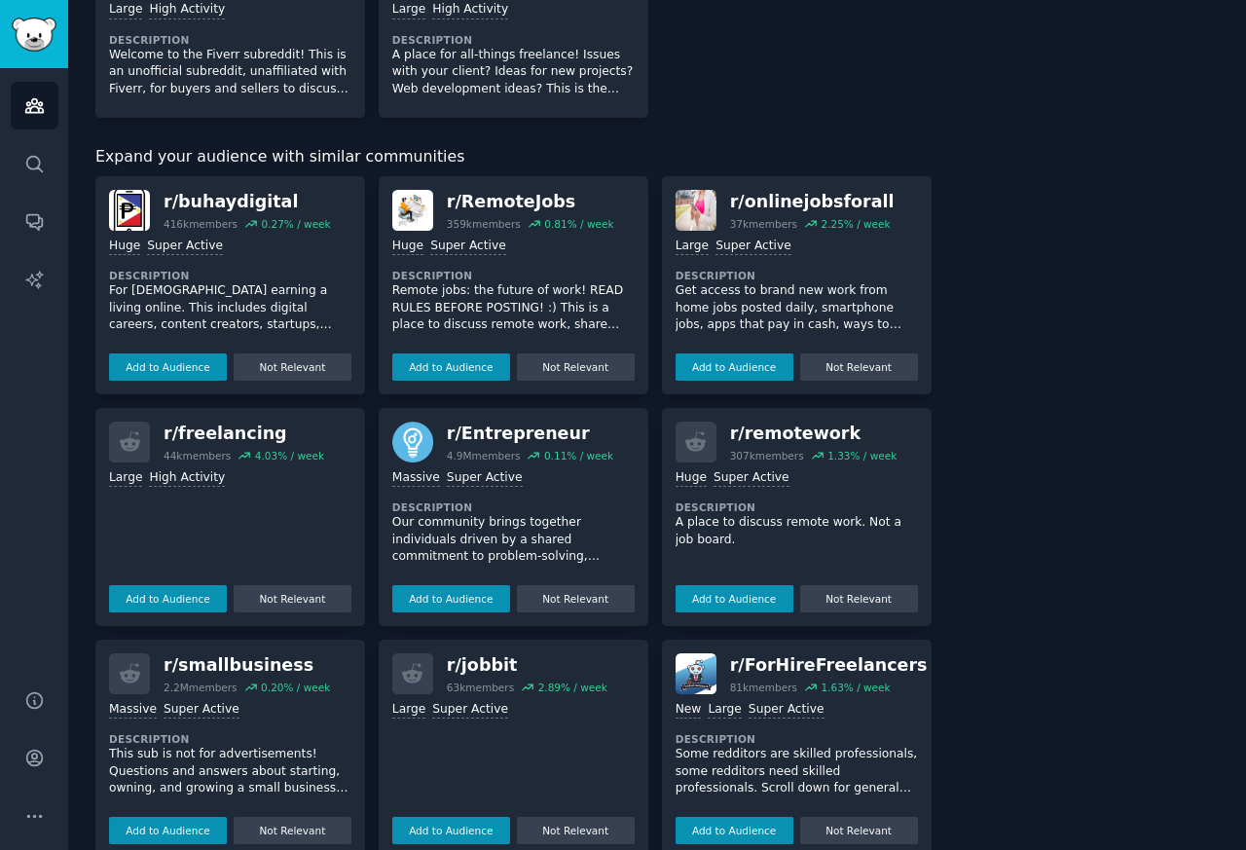
click at [498, 256] on div ">= 95th percentile for submissions / day Huge Super Active" at bounding box center [513, 247] width 242 height 18
click at [511, 214] on div "r/ RemoteJobs" at bounding box center [530, 202] width 167 height 24
click at [513, 214] on div "r/ RemoteJobs" at bounding box center [530, 202] width 167 height 24
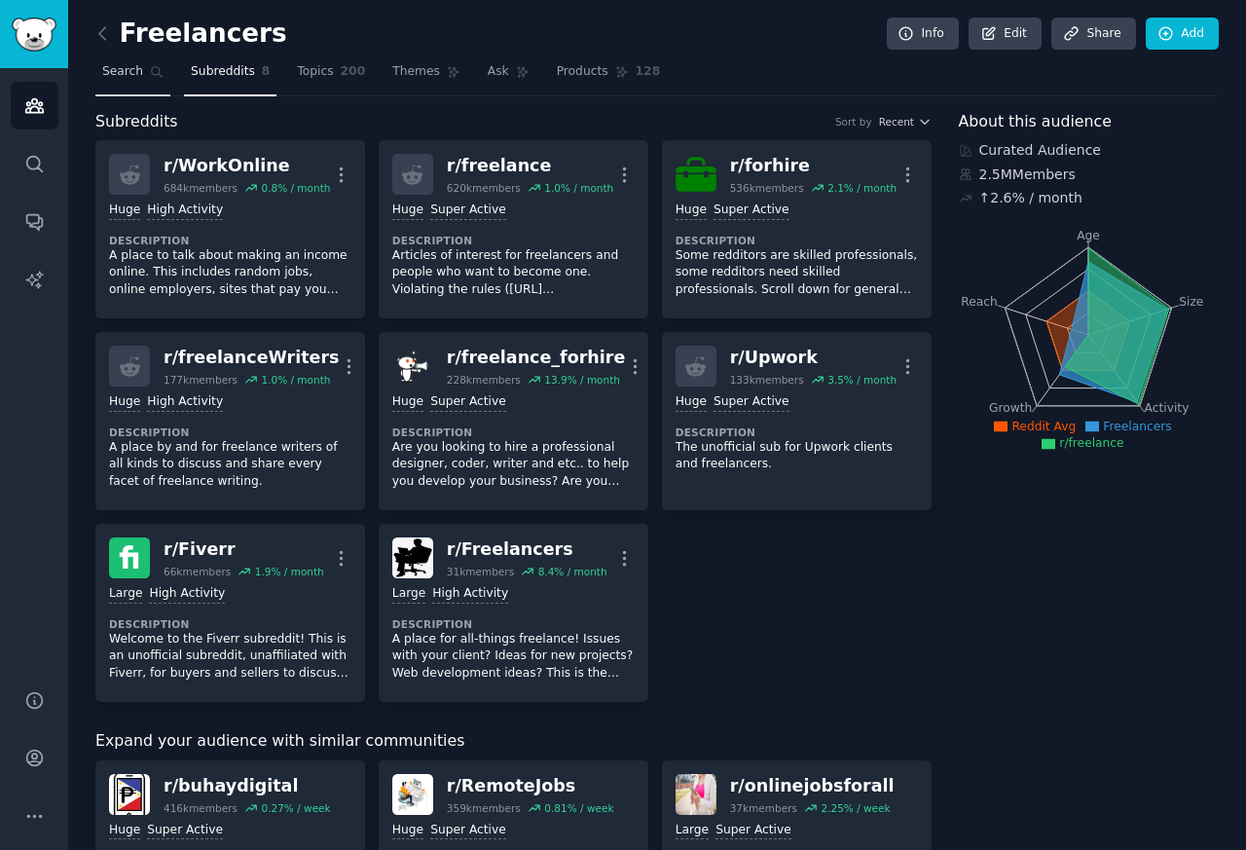
click at [112, 71] on span "Search" at bounding box center [122, 72] width 41 height 18
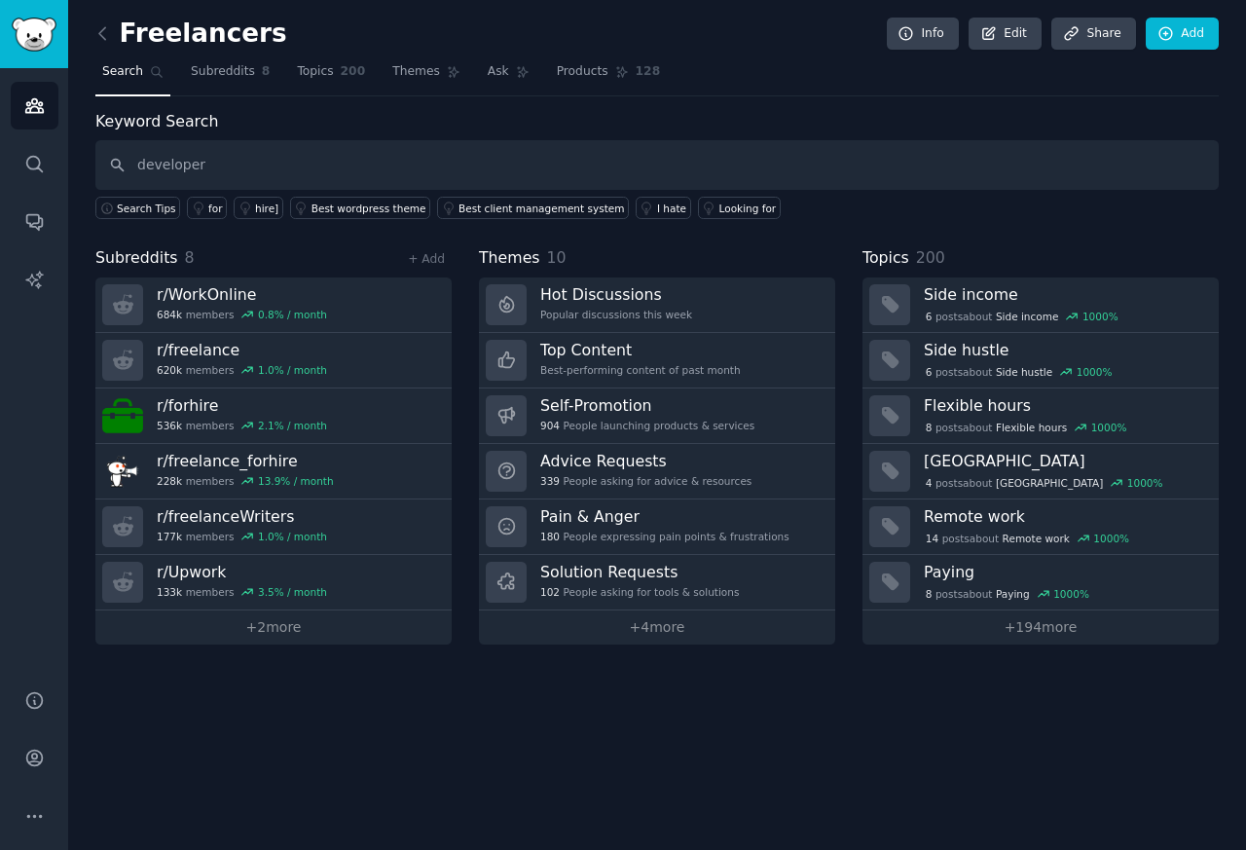
type input "developer"
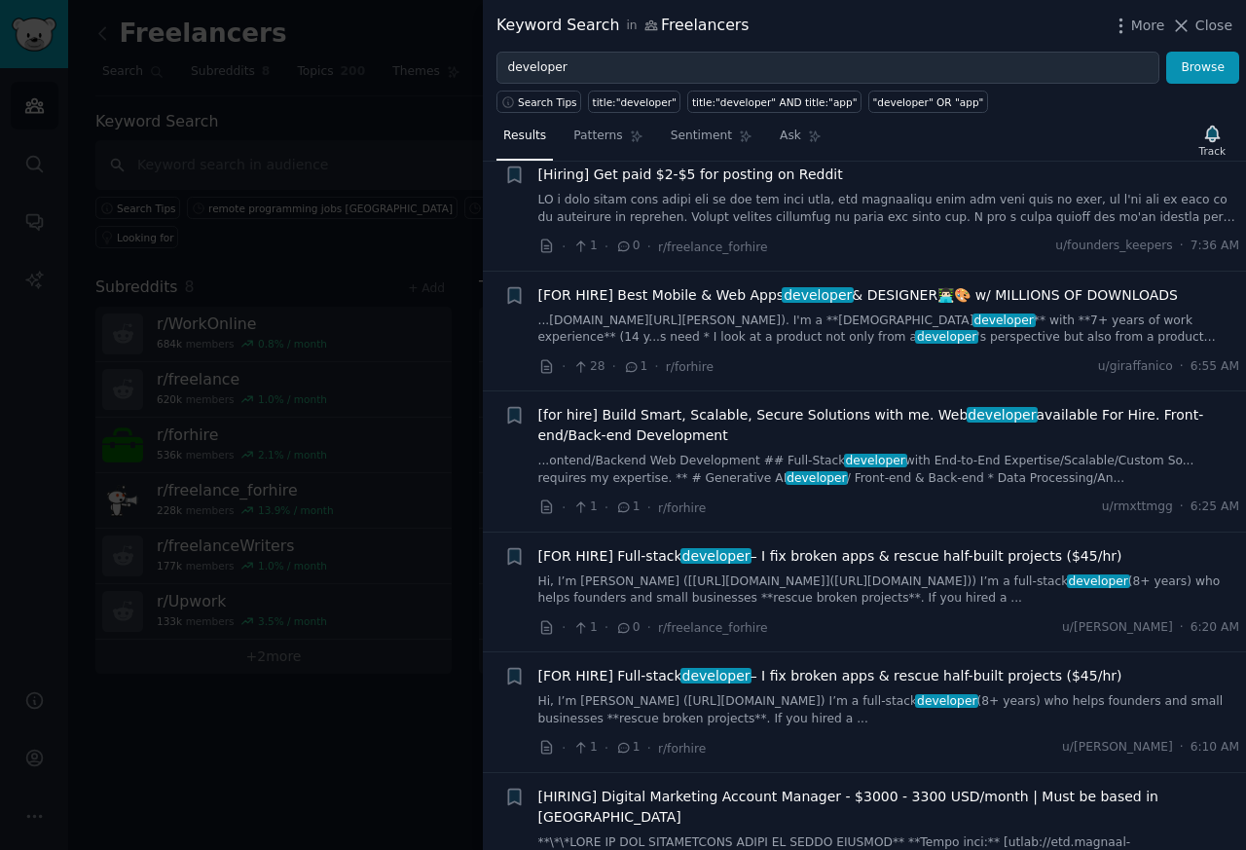
scroll to position [584, 0]
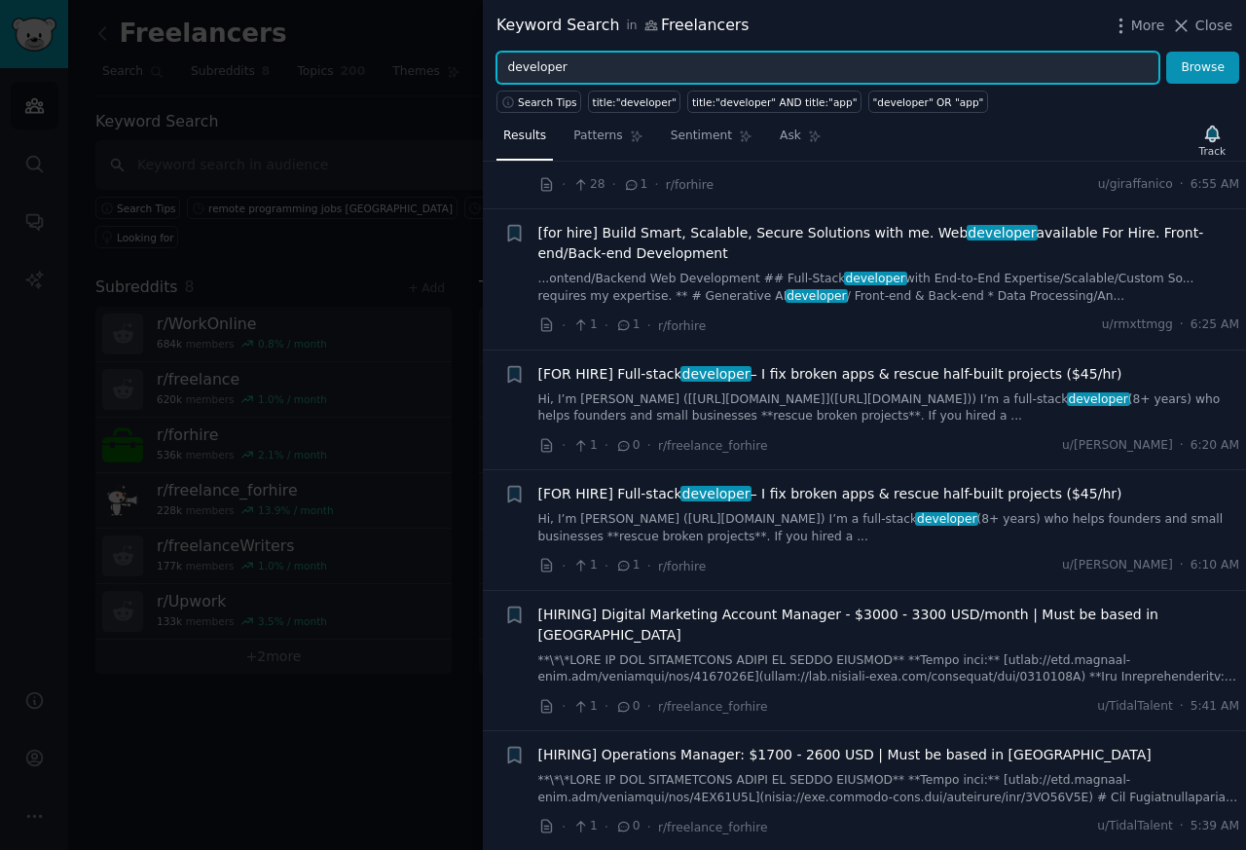
click at [556, 68] on input "developer" at bounding box center [827, 68] width 663 height 33
paste input "remote"
type input "remote developer"
click at [1166, 52] on button "Browse" at bounding box center [1202, 68] width 73 height 33
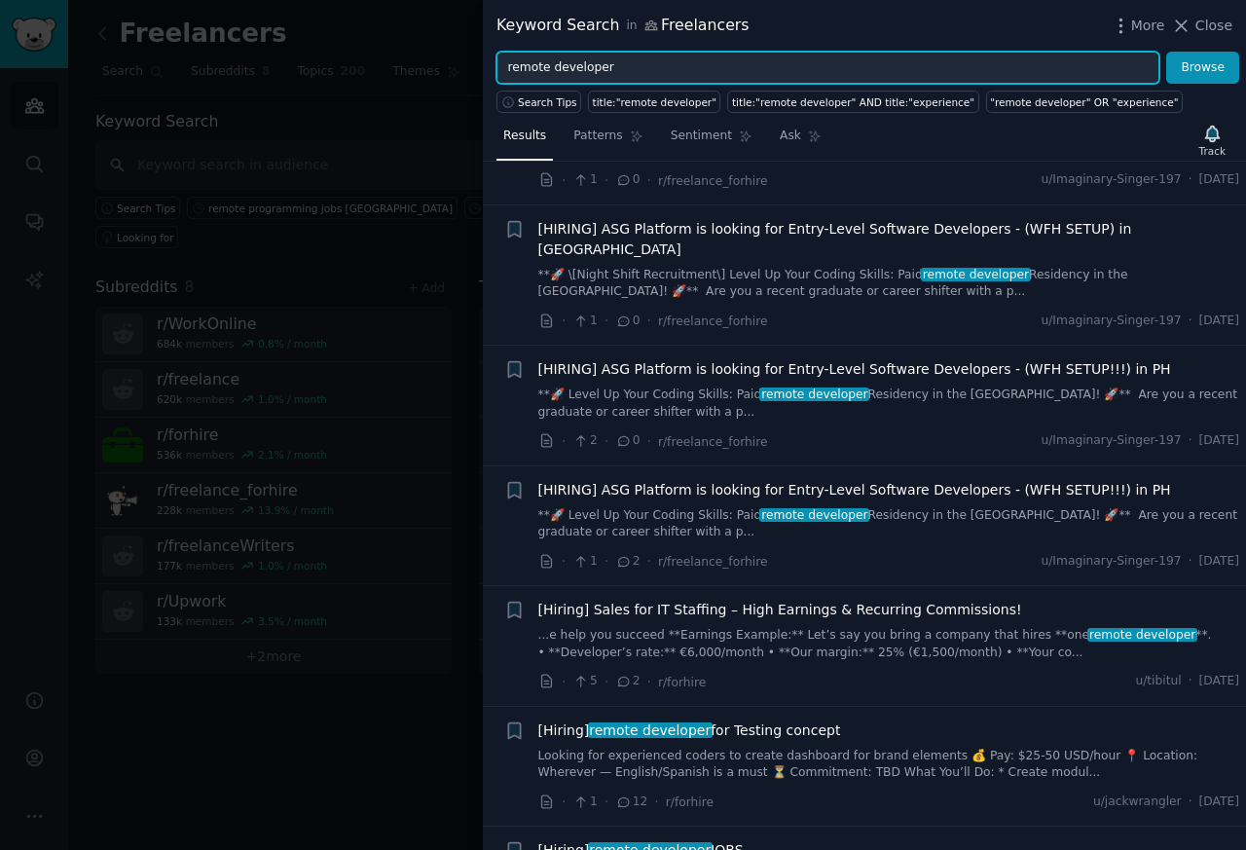
scroll to position [701, 0]
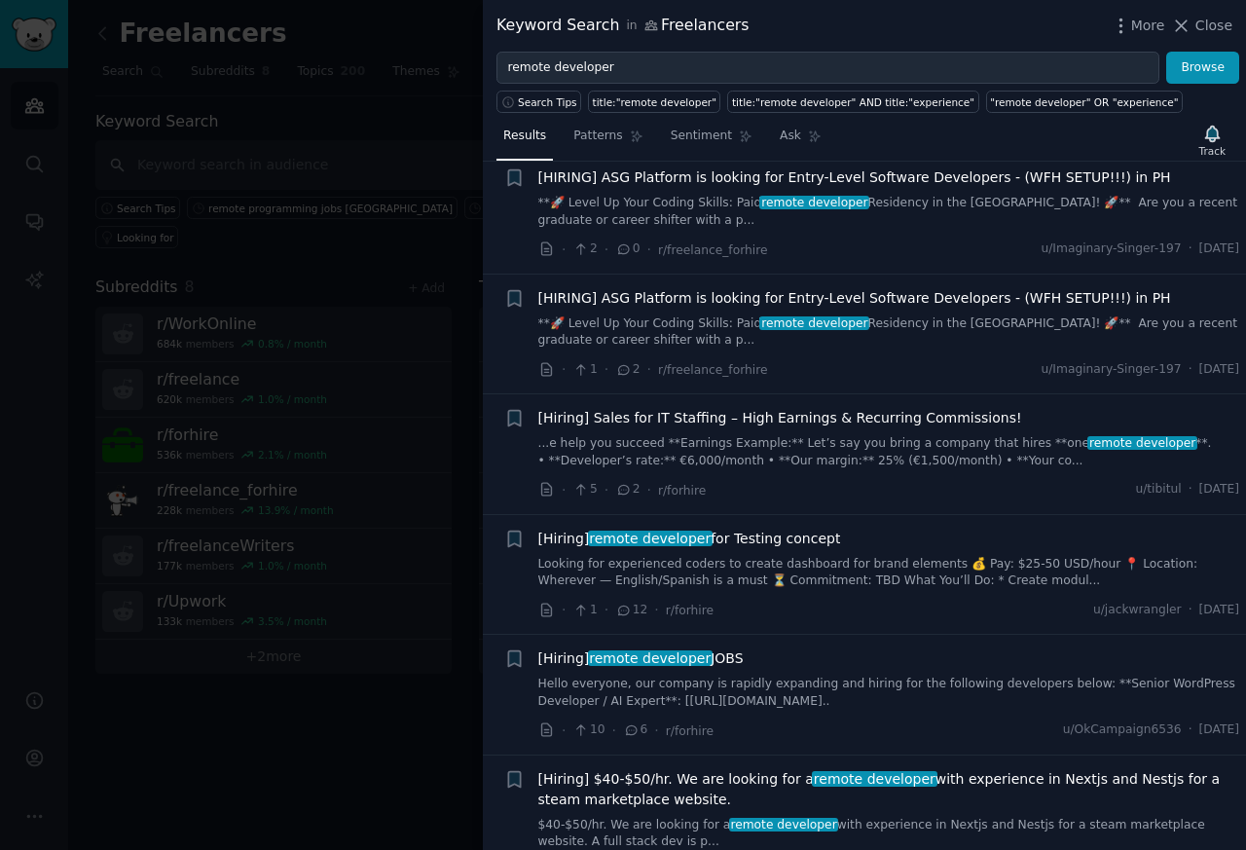
click at [610, 556] on link "Looking for experienced coders to create dashboard for brand elements 💰 Pay: $2…" at bounding box center [889, 573] width 702 height 34
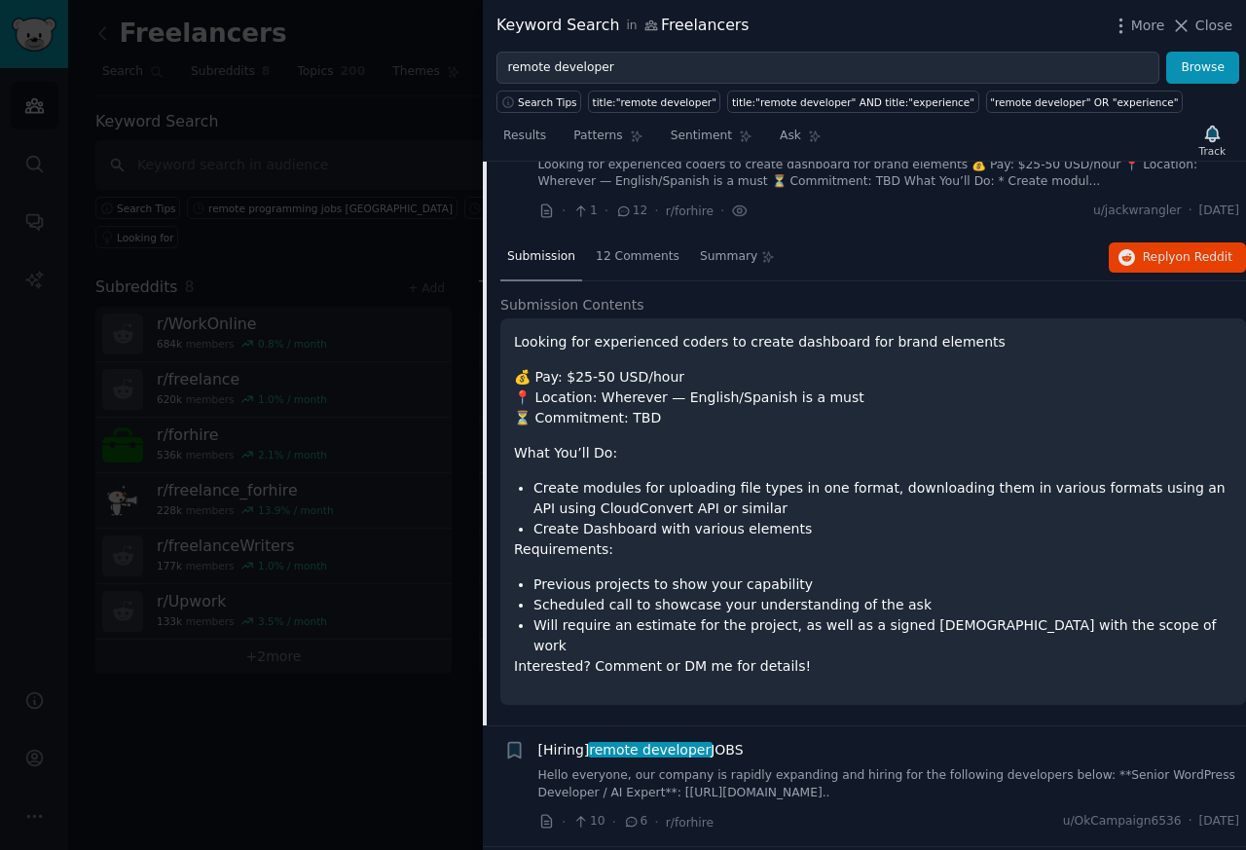
scroll to position [1482, 0]
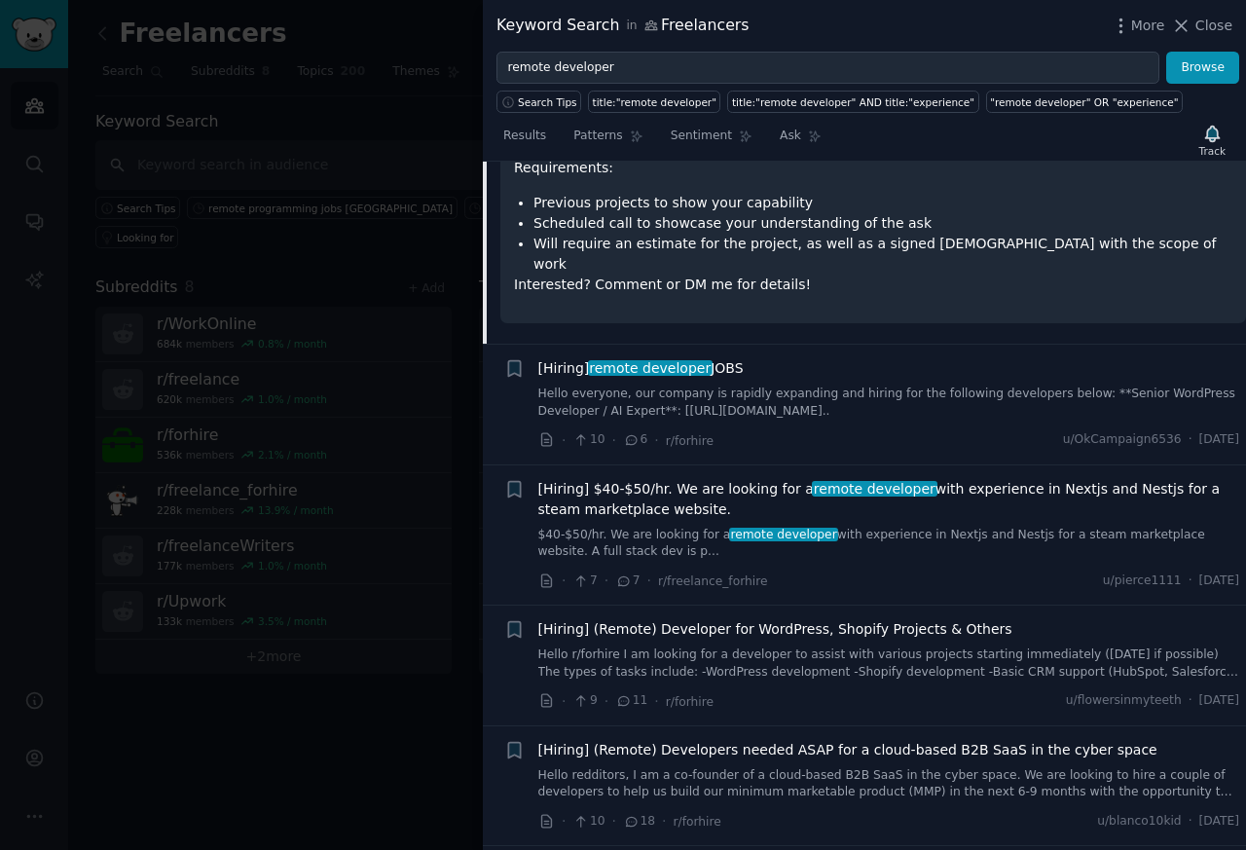
click at [621, 386] on link "Hello everyone, our company is rapidly expanding and hiring for the following d…" at bounding box center [889, 403] width 702 height 34
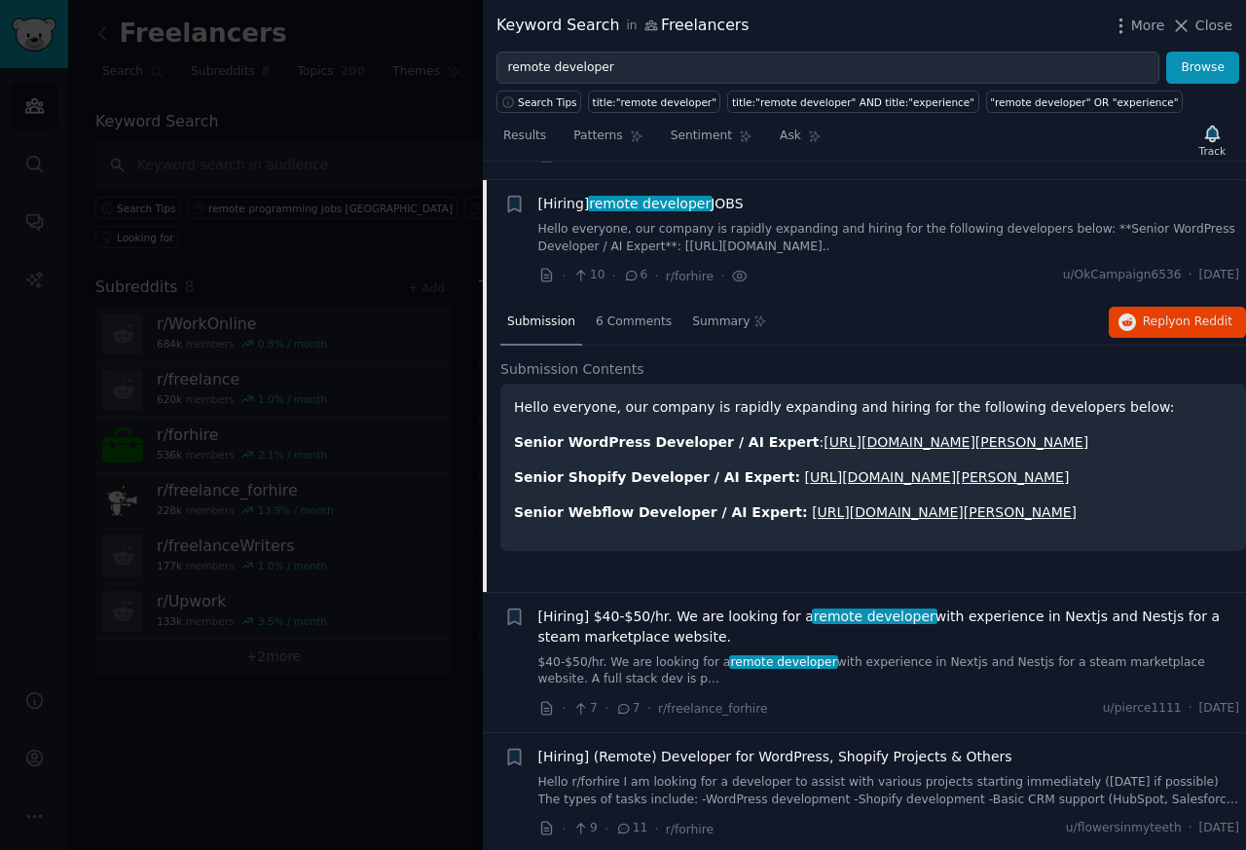
scroll to position [1135, 0]
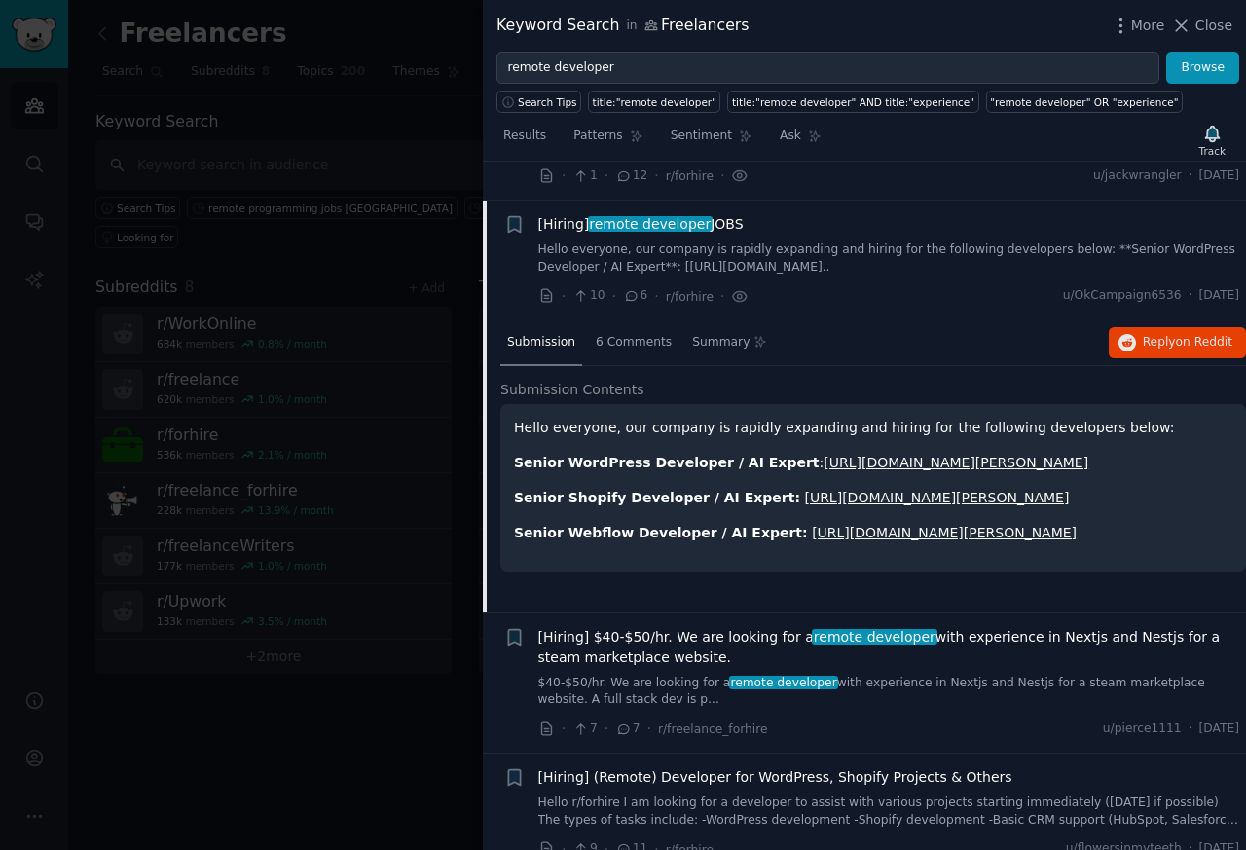
click at [823, 404] on div "Hello everyone, our company is rapidly expanding and hiring for the following d…" at bounding box center [873, 487] width 746 height 167
